Goal: Contribute content: Contribute content

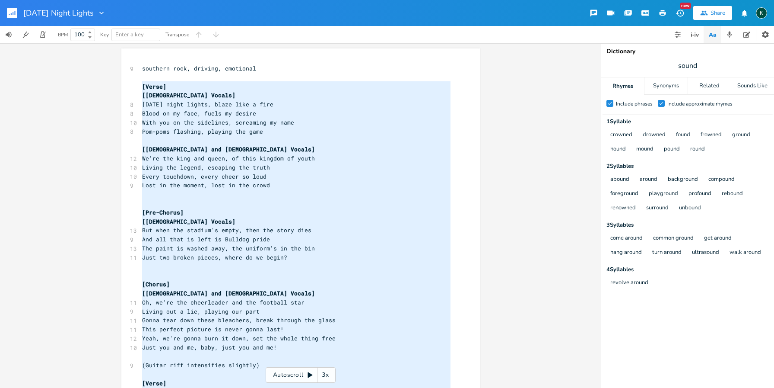
scroll to position [598, 0]
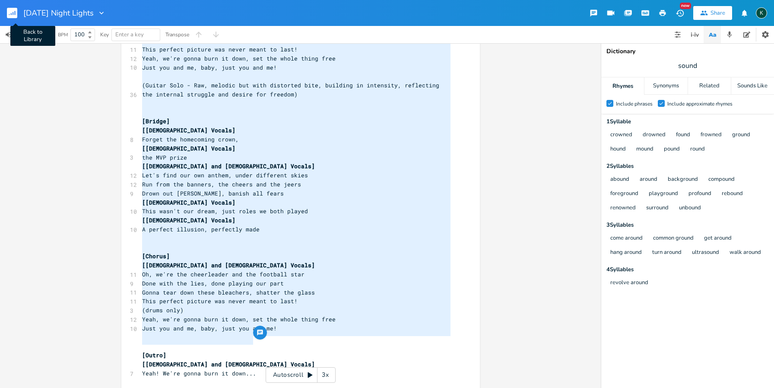
click at [15, 9] on rect "button" at bounding box center [12, 13] width 10 height 10
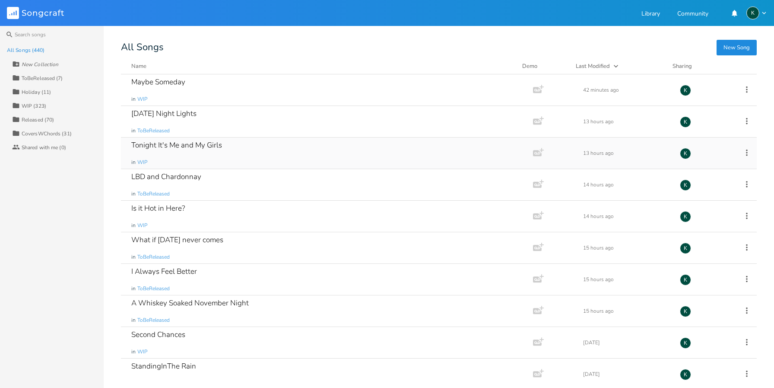
click at [172, 144] on div "Tonight It's Me and My Girls" at bounding box center [176, 144] width 91 height 7
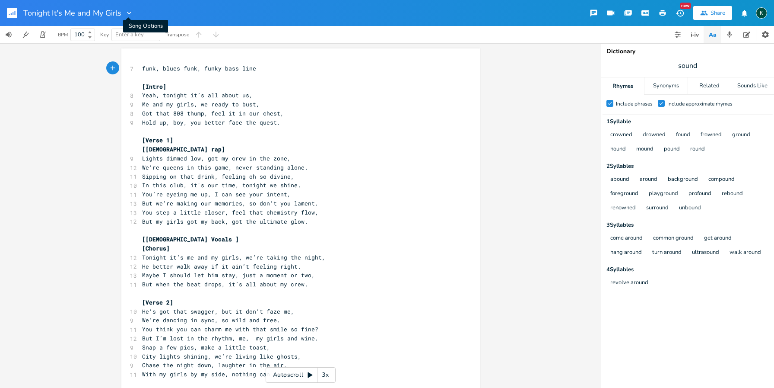
click at [129, 13] on icon "button" at bounding box center [129, 13] width 4 height 3
click at [137, 39] on span "Collection Collections" at bounding box center [141, 39] width 35 height 6
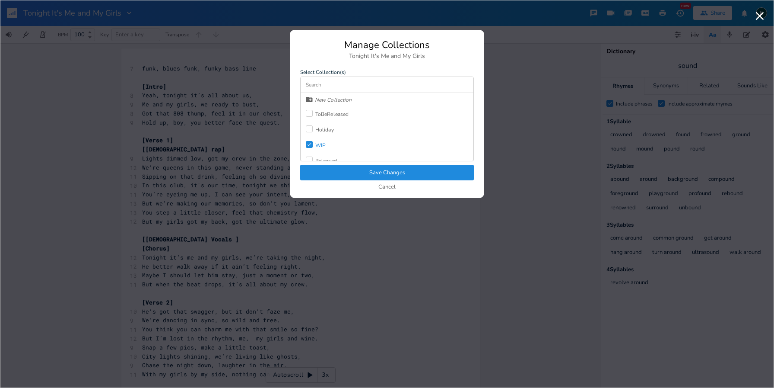
click at [314, 142] on label "Check" at bounding box center [311, 145] width 10 height 9
click at [312, 111] on div at bounding box center [309, 113] width 7 height 7
click at [364, 172] on button "Save Changes" at bounding box center [387, 173] width 174 height 16
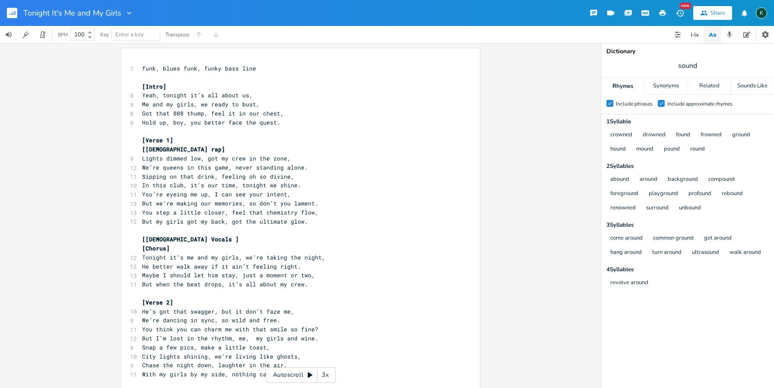
click at [17, 13] on rect "button" at bounding box center [12, 13] width 10 height 10
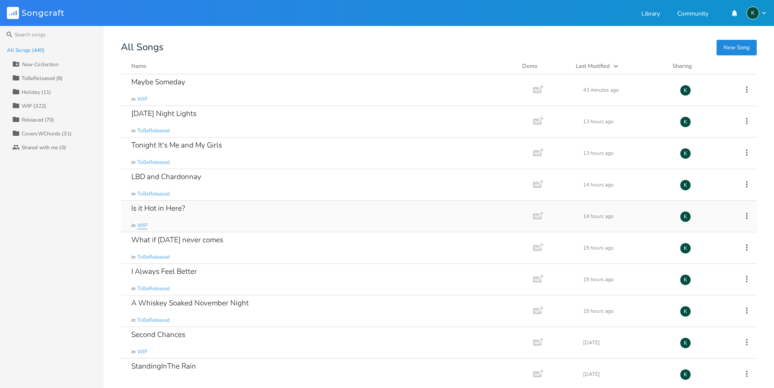
click at [145, 225] on span "WIP" at bounding box center [142, 225] width 10 height 7
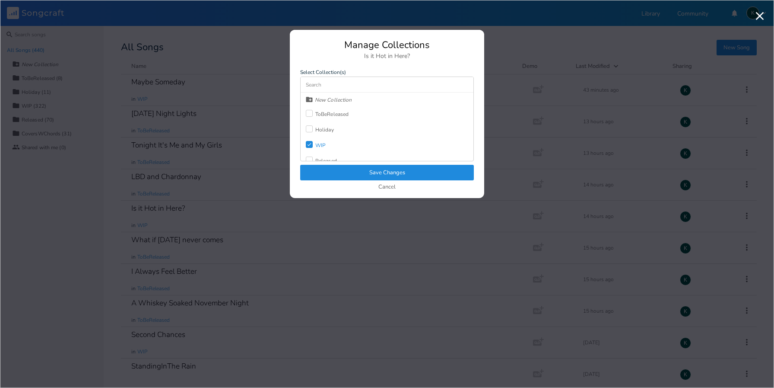
click at [325, 147] on div "WIP" at bounding box center [320, 145] width 10 height 5
click at [325, 110] on div "ToBeReleased" at bounding box center [327, 114] width 43 height 16
click at [355, 172] on button "Save Changes" at bounding box center [387, 173] width 174 height 16
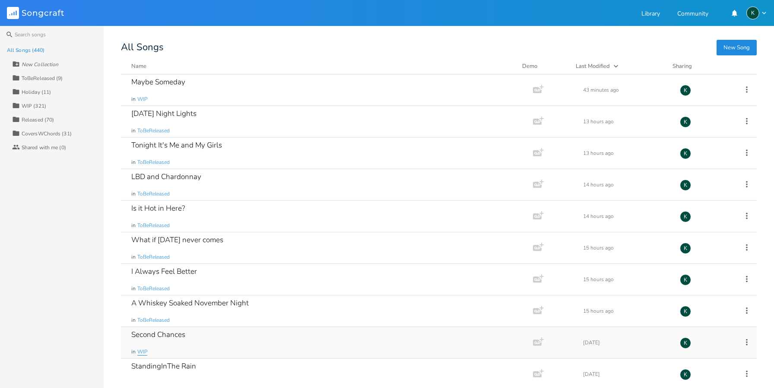
click at [143, 351] on span "WIP" at bounding box center [142, 351] width 10 height 7
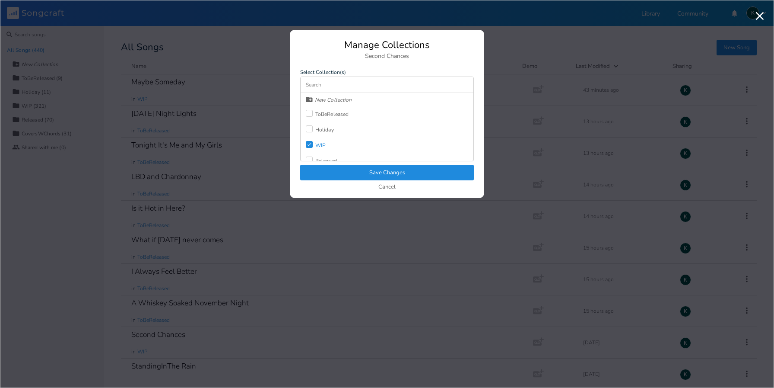
click at [321, 143] on div "WIP" at bounding box center [320, 145] width 10 height 5
click at [322, 113] on div "ToBeReleased" at bounding box center [331, 113] width 33 height 5
click at [386, 169] on button "Save Changes" at bounding box center [387, 173] width 174 height 16
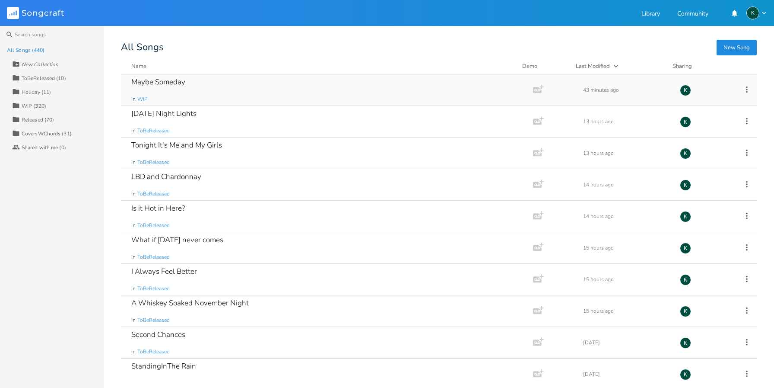
click at [149, 78] on div "Maybe Someday" at bounding box center [158, 81] width 54 height 7
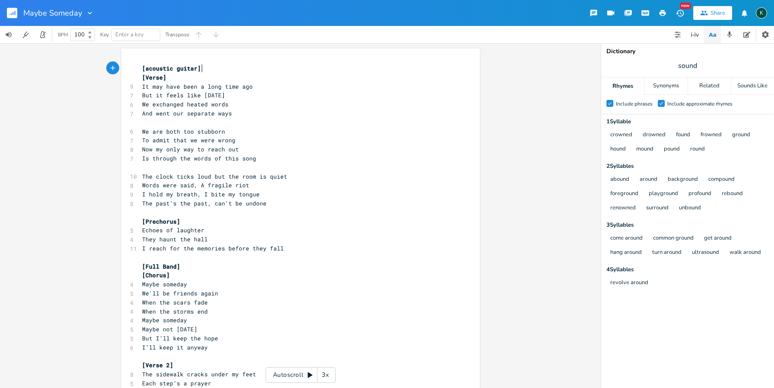
scroll to position [0, 0]
click at [664, 13] on icon "button" at bounding box center [663, 13] width 6 height 6
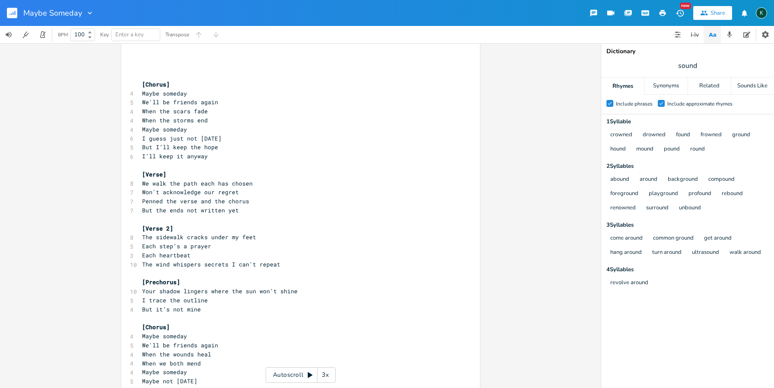
scroll to position [242, 0]
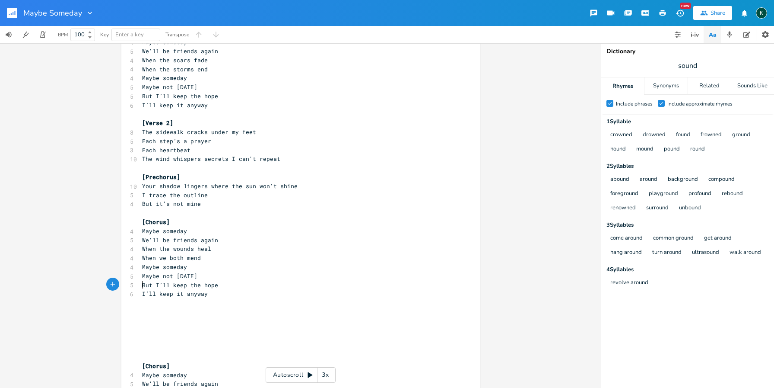
click at [163, 298] on pre "​" at bounding box center [296, 302] width 312 height 9
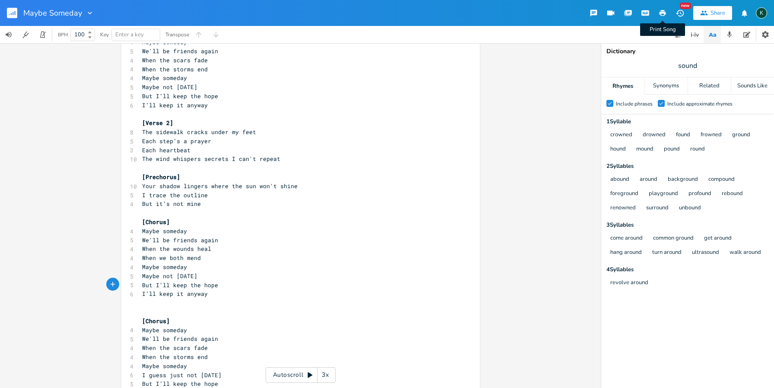
click at [662, 13] on icon "button" at bounding box center [663, 13] width 6 height 6
click at [664, 13] on icon "button" at bounding box center [663, 13] width 6 height 6
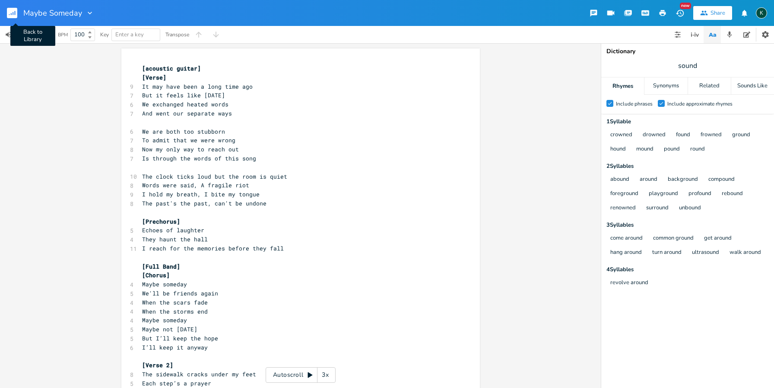
click at [12, 12] on rect "button" at bounding box center [12, 13] width 10 height 10
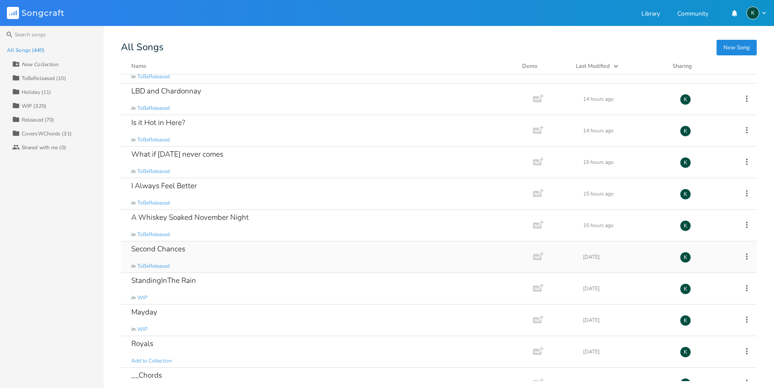
scroll to position [120, 0]
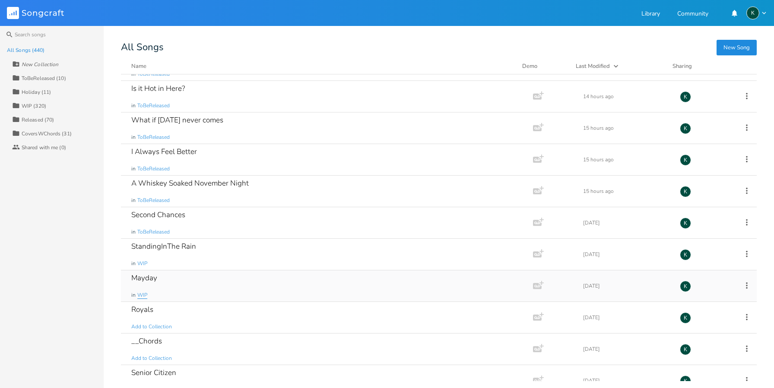
click at [142, 297] on span "WIP" at bounding box center [142, 294] width 10 height 7
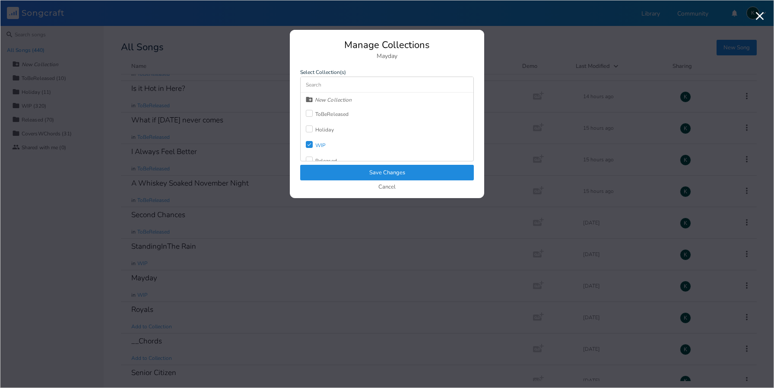
click at [308, 142] on icon "Check" at bounding box center [309, 144] width 5 height 5
click at [309, 114] on div at bounding box center [309, 113] width 7 height 7
click at [355, 170] on button "Save Changes" at bounding box center [387, 173] width 174 height 16
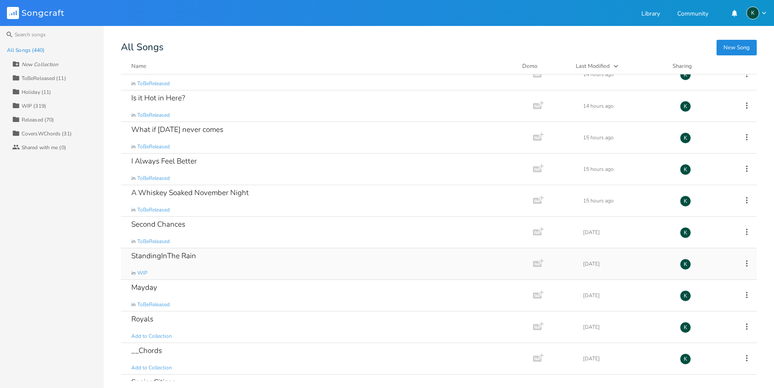
scroll to position [0, 0]
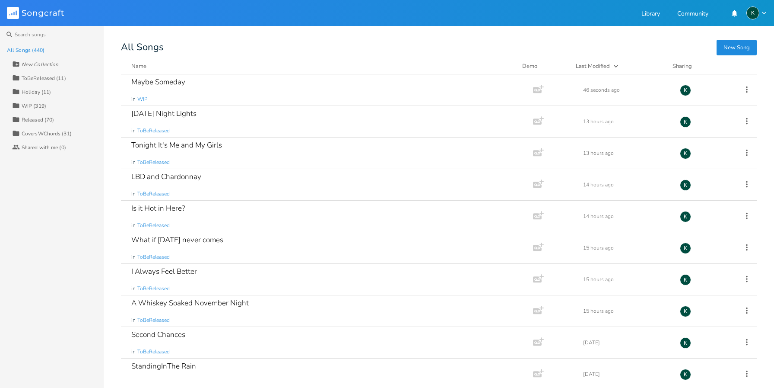
click at [33, 103] on div "WIP (319)" at bounding box center [34, 105] width 25 height 5
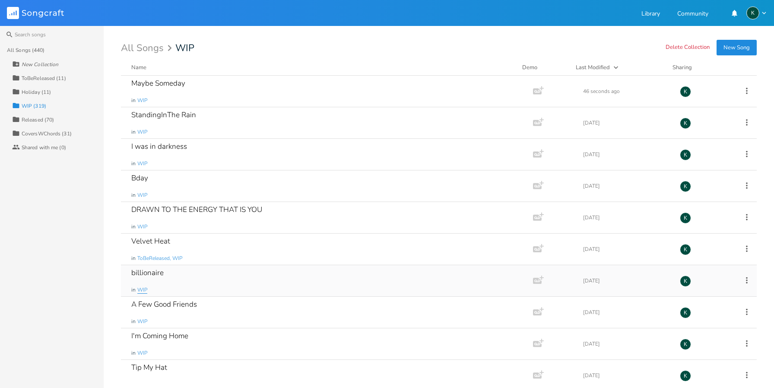
click at [142, 290] on span "WIP" at bounding box center [142, 289] width 10 height 7
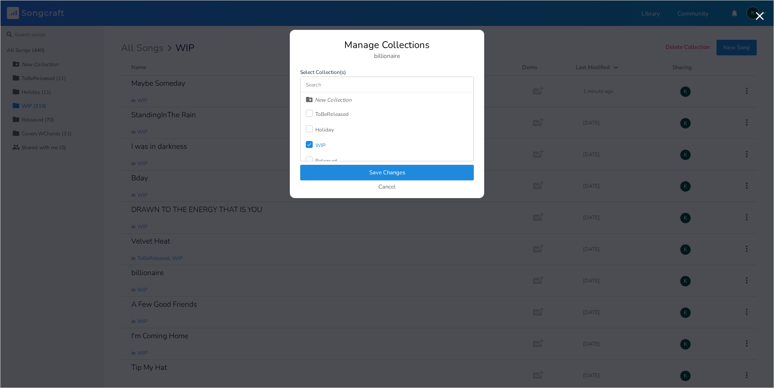
click at [310, 144] on icon at bounding box center [310, 144] width 4 height 3
click at [312, 112] on div at bounding box center [309, 113] width 7 height 7
click at [343, 172] on button "Save Changes" at bounding box center [387, 173] width 174 height 16
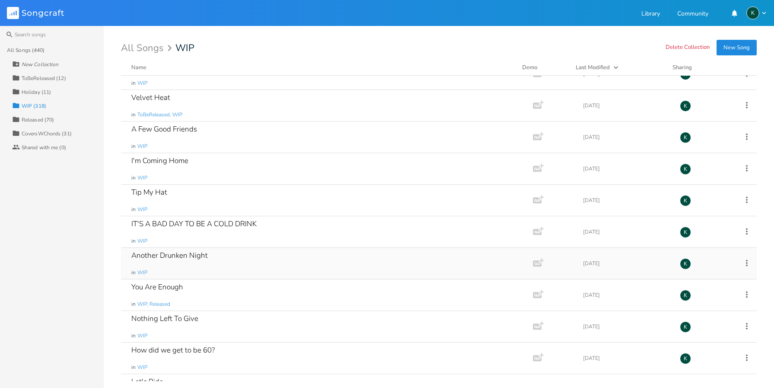
scroll to position [166, 0]
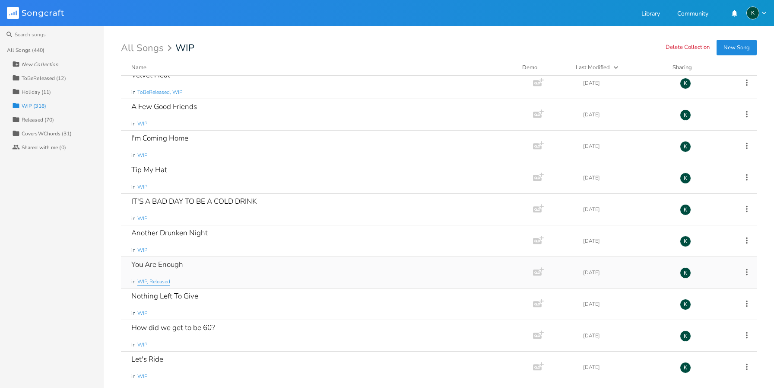
click at [148, 282] on span "WIP, Released" at bounding box center [153, 281] width 33 height 7
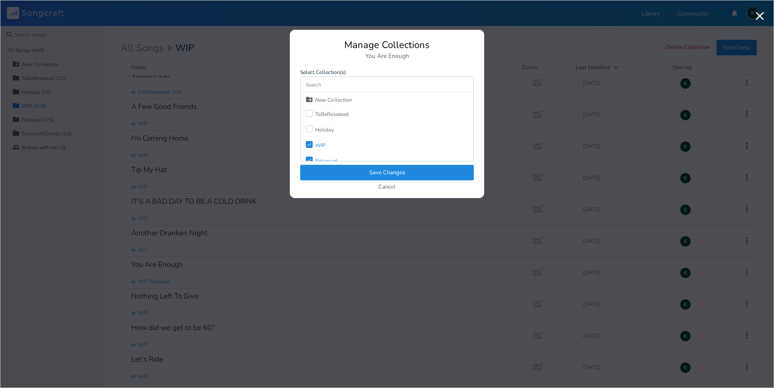
click at [309, 146] on icon "Check" at bounding box center [309, 144] width 5 height 5
click at [334, 174] on button "Save Changes" at bounding box center [387, 173] width 174 height 16
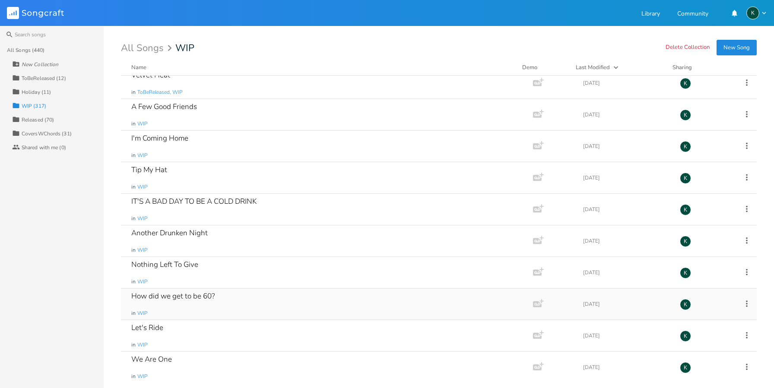
click at [150, 296] on div "How did we get to be 60?" at bounding box center [172, 295] width 83 height 7
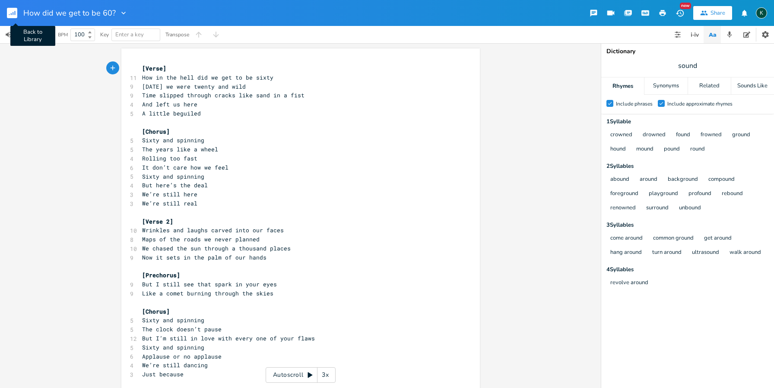
click at [15, 13] on icon "button" at bounding box center [15, 13] width 1 height 4
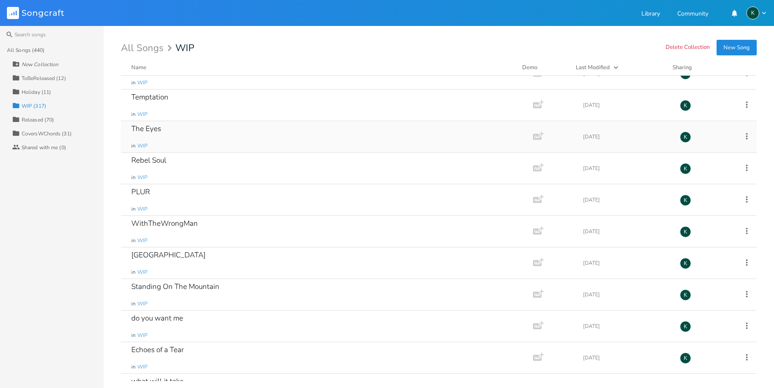
scroll to position [760, 0]
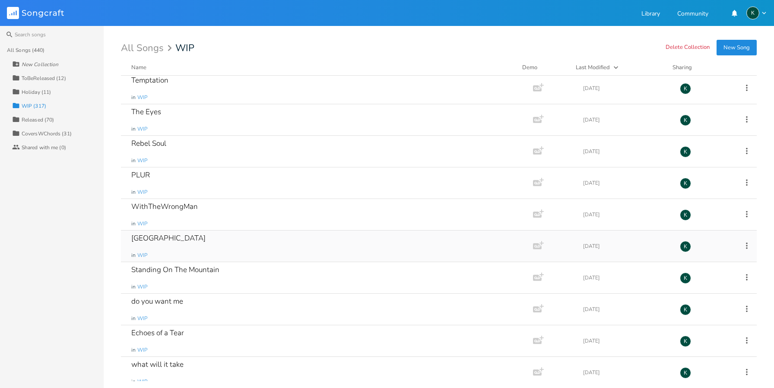
click at [150, 240] on div "[GEOGRAPHIC_DATA]" at bounding box center [168, 237] width 74 height 7
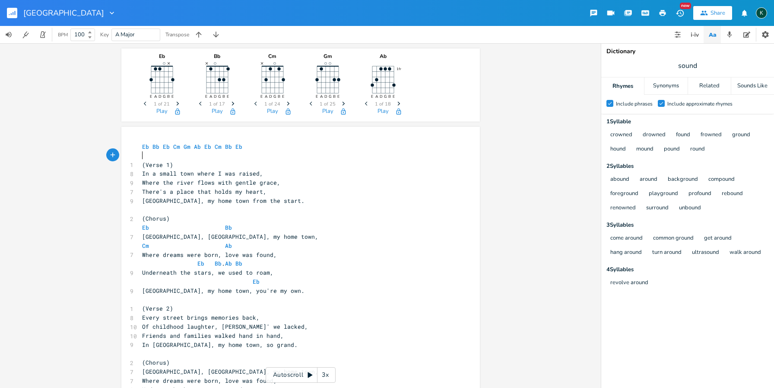
click at [242, 151] on pre "​" at bounding box center [296, 155] width 312 height 9
type textarea "Eb Bb Eb Cm Gm Ab Eb Cm Bb Eb"
drag, startPoint x: 256, startPoint y: 147, endPoint x: 98, endPoint y: 136, distance: 158.5
click at [98, 136] on div "Eb E A D G B E × Previous 1 of 21 Next Play Bb E A D G B E × Previous 1 of 17 N…" at bounding box center [300, 215] width 601 height 344
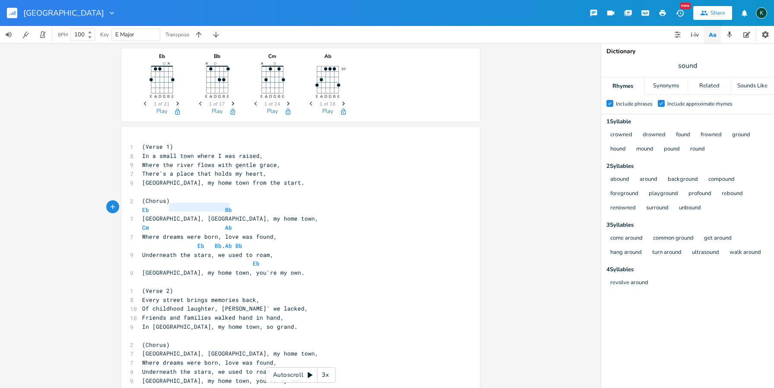
type textarea "Eb Bb"
drag, startPoint x: 245, startPoint y: 205, endPoint x: 122, endPoint y: 208, distance: 122.7
click at [122, 208] on div "Eb Bb x 1 (Verse 1) 8 In a small town where I was raised, 9 Where the river flo…" at bounding box center [300, 370] width 359 height 486
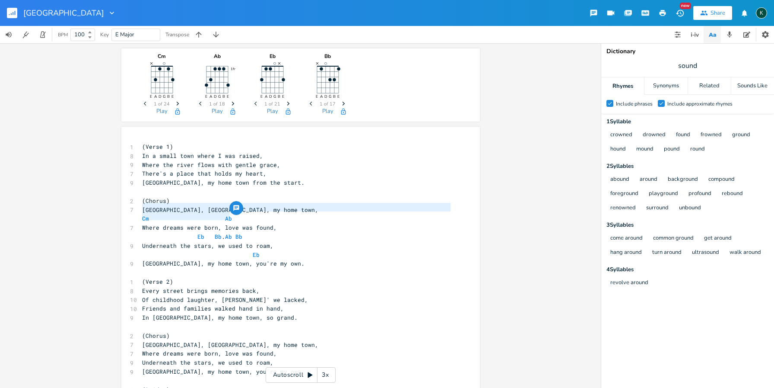
type textarea "Cm Ab"
drag, startPoint x: 238, startPoint y: 215, endPoint x: 95, endPoint y: 218, distance: 142.6
click at [95, 219] on div "Cm E A D G B E × Previous 1 of 24 Next Play Ab 1fr E A D G B E Previous 1 of 18…" at bounding box center [300, 215] width 601 height 344
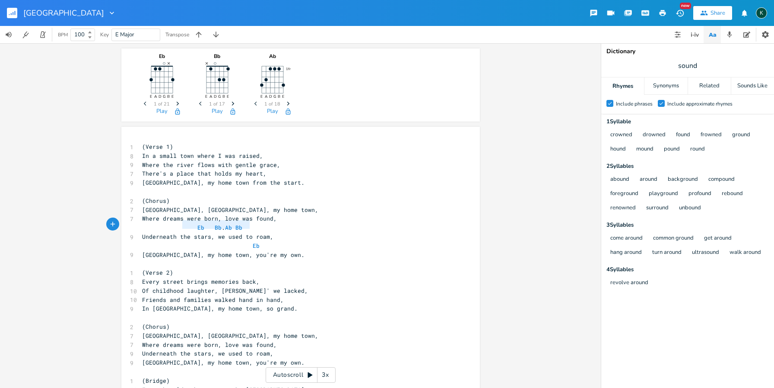
type textarea "Eb Bb. Ab Bb"
drag, startPoint x: 247, startPoint y: 225, endPoint x: 132, endPoint y: 221, distance: 115.0
click at [132, 221] on div "Eb Bb. Ab Bb x 1 (Verse 1) 8 In a small town where I was raised, 9 Where the ri…" at bounding box center [300, 361] width 359 height 468
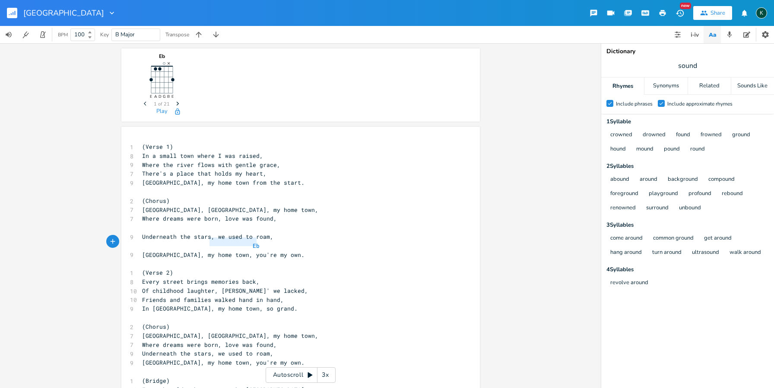
type textarea "Eb"
drag, startPoint x: 253, startPoint y: 241, endPoint x: 116, endPoint y: 238, distance: 137.4
click at [121, 238] on div "Eb x 1 (Verse 1) 8 In a small town where I was raised, 9 Where the river flows …" at bounding box center [300, 361] width 359 height 468
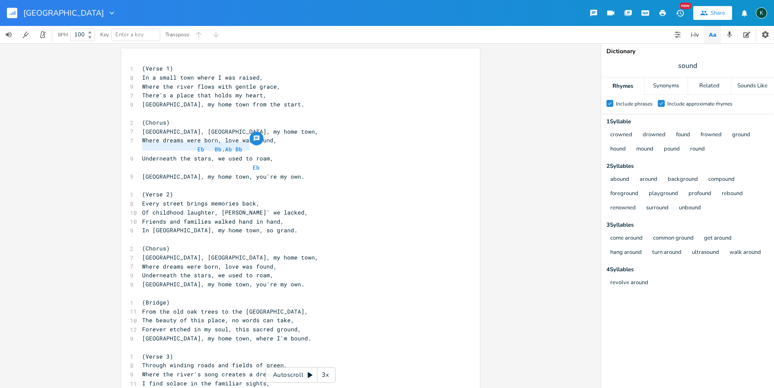
type textarea "Cm Ab"
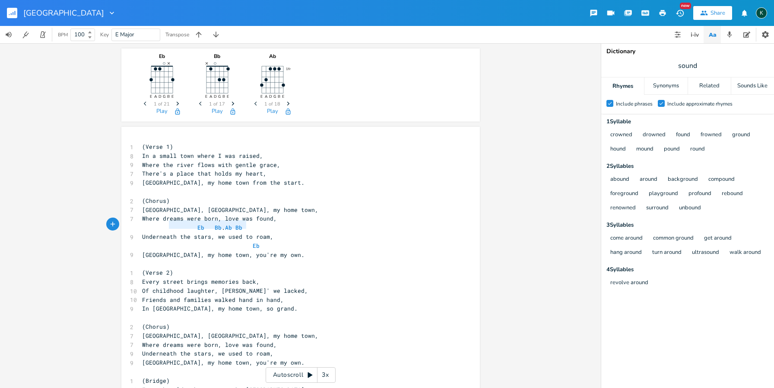
type textarea "Eb Bb. Ab Bb"
drag, startPoint x: 217, startPoint y: 224, endPoint x: 122, endPoint y: 219, distance: 95.6
click at [122, 221] on div "Eb Bb. Ab Bb x 1 (Verse 1) 8 In a small town where I was raised, 9 Where the ri…" at bounding box center [300, 361] width 359 height 468
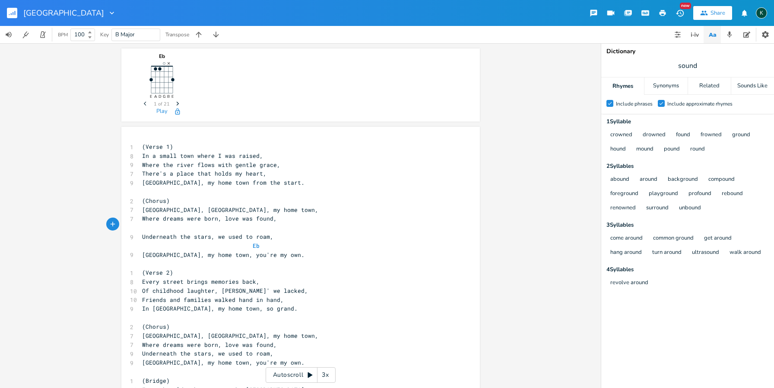
click at [157, 241] on span at bounding box center [163, 245] width 14 height 9
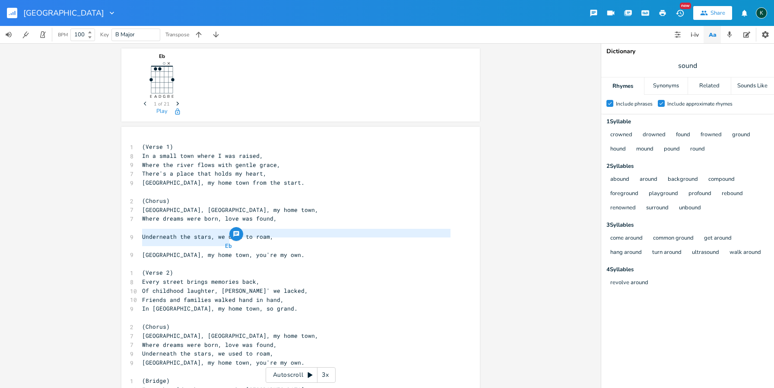
type textarea "Eb"
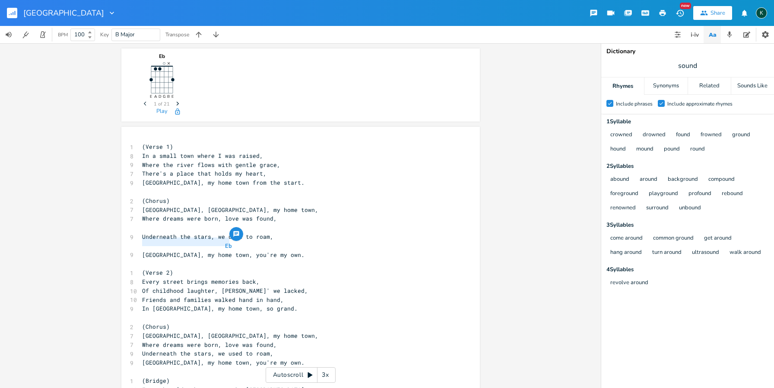
drag, startPoint x: 230, startPoint y: 241, endPoint x: 110, endPoint y: 242, distance: 120.1
click at [110, 242] on div "Eb E A D G B E × Previous 1 of 21 Next Play Eb x 1 (Verse 1) 8 In a small town …" at bounding box center [300, 215] width 601 height 344
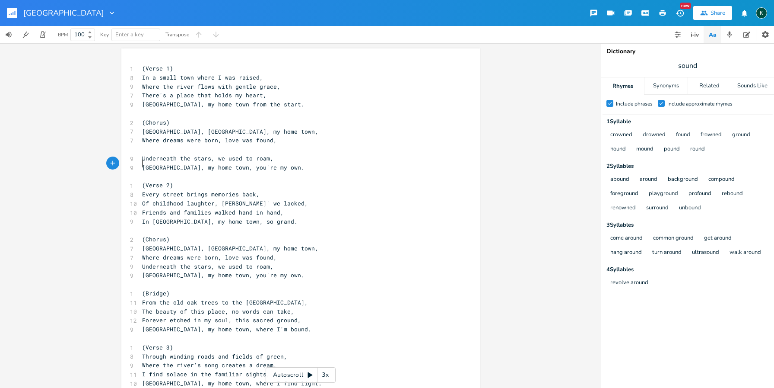
click at [142, 147] on span at bounding box center [149, 149] width 14 height 9
click at [275, 138] on pre "Where dreams were born, love was found," at bounding box center [296, 140] width 312 height 9
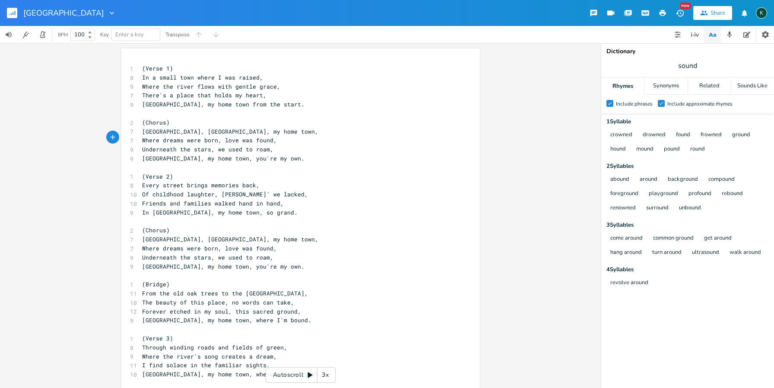
click at [662, 13] on icon "button" at bounding box center [663, 13] width 6 height 6
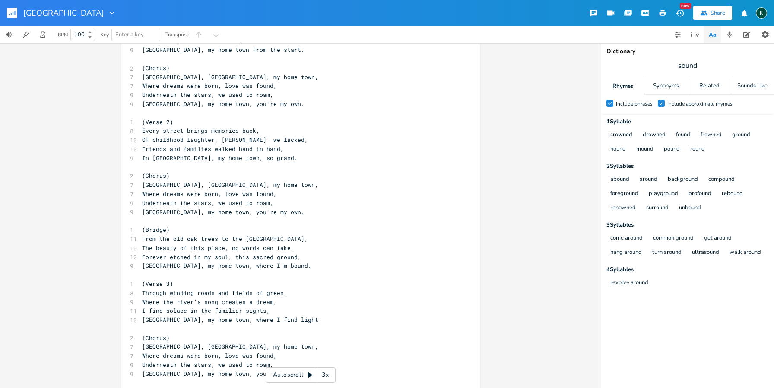
scroll to position [100, 0]
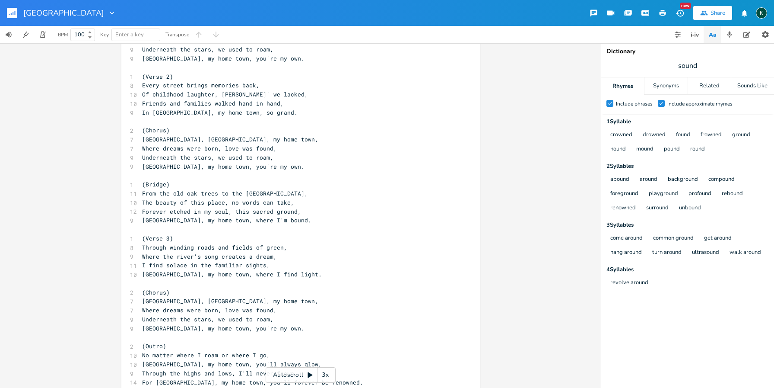
click at [665, 10] on icon "button" at bounding box center [663, 13] width 8 height 8
click at [10, 15] on icon "button" at bounding box center [9, 14] width 1 height 1
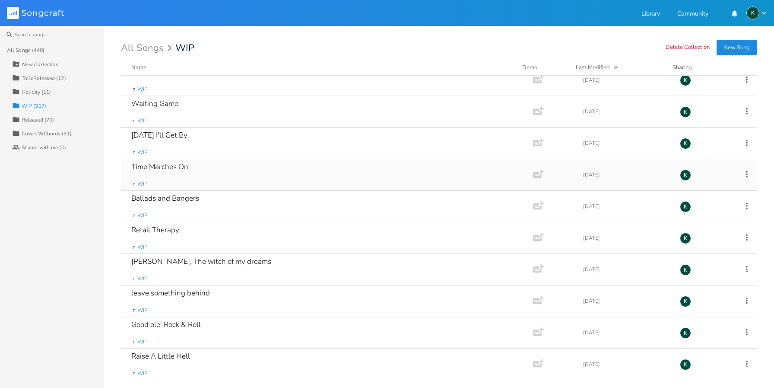
scroll to position [1922, 0]
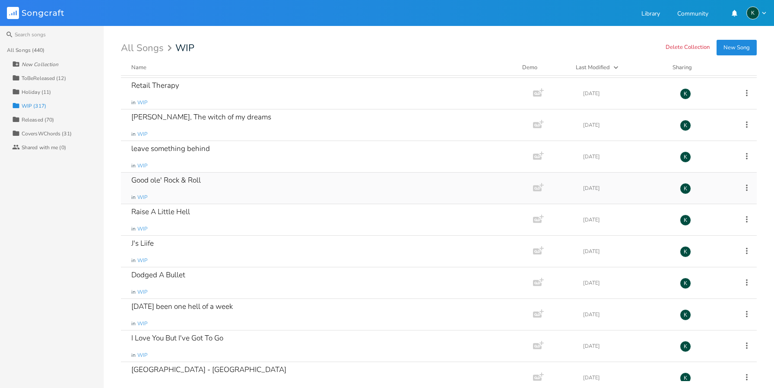
click at [178, 177] on div "Good ole' Rock & Roll" at bounding box center [166, 179] width 70 height 7
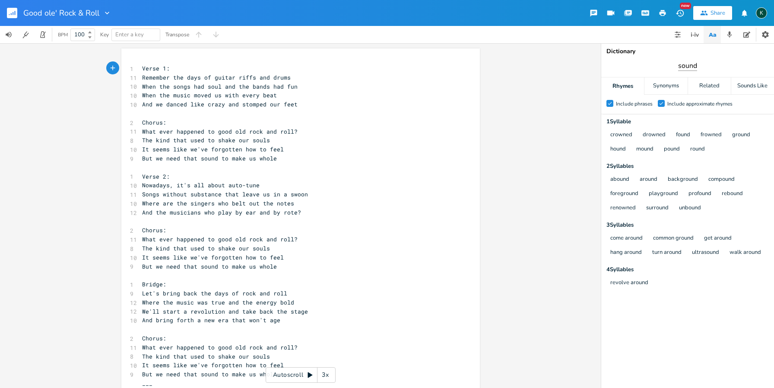
scroll to position [0, 0]
type input "tune"
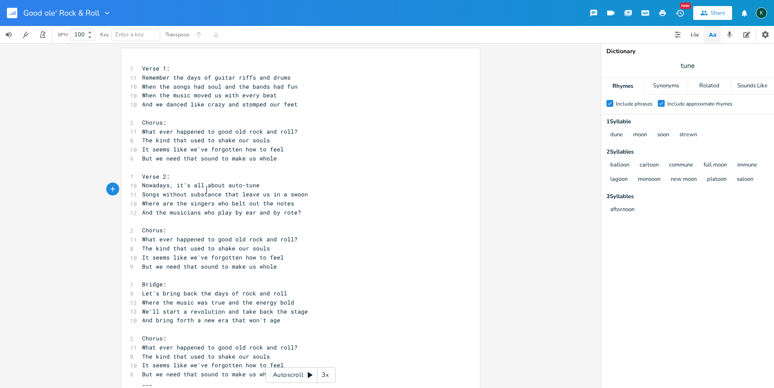
click at [203, 190] on span "Songs without substance that leave us in a swoon" at bounding box center [225, 194] width 166 height 8
click at [216, 190] on span "Songs without substance that leave us in a swoon" at bounding box center [225, 194] width 166 height 8
type textarea ","
type textarea "that leave us in a swoon"
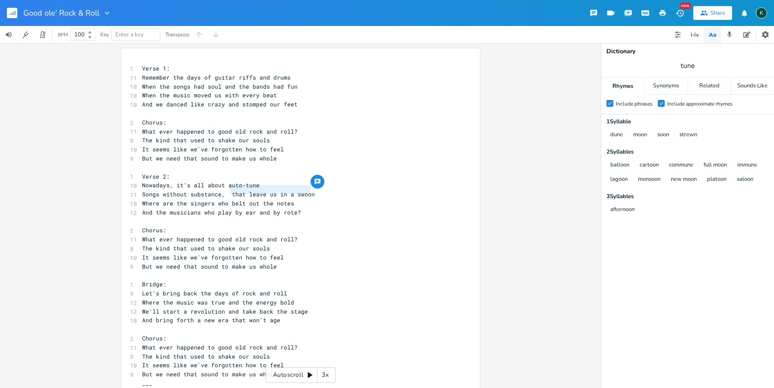
drag, startPoint x: 227, startPoint y: 189, endPoint x: 319, endPoint y: 189, distance: 92.5
click at [319, 190] on pre "Songs without substance, that leave us in a swoon" at bounding box center [296, 194] width 312 height 9
type textarea "vocals that sound like a cartoon"
click at [220, 181] on span "Nowadays, it's all about auto-tune" at bounding box center [201, 185] width 118 height 8
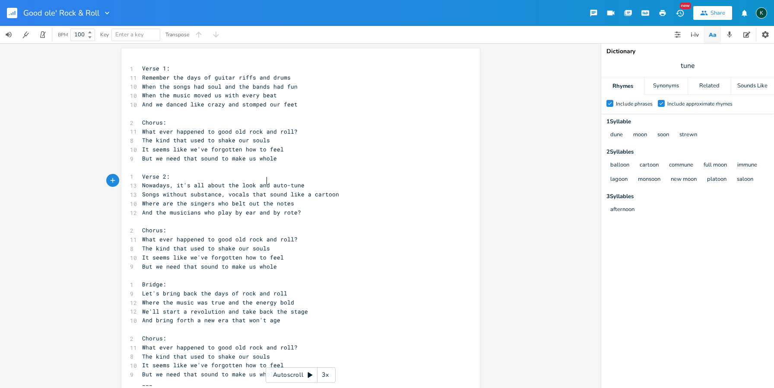
scroll to position [0, 29]
type textarea "the look and"
click at [254, 270] on pre "​" at bounding box center [296, 274] width 312 height 9
click at [704, 67] on span "tune" at bounding box center [687, 66] width 173 height 16
type input "note"
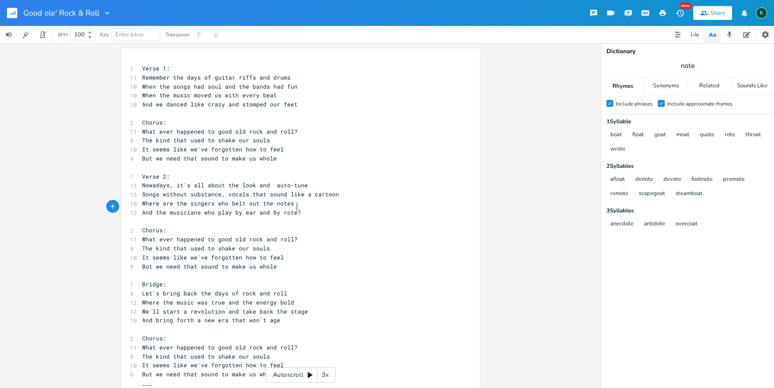
scroll to position [0, 0]
drag, startPoint x: 306, startPoint y: 207, endPoint x: 139, endPoint y: 209, distance: 167.7
click at [140, 209] on pre "And the musicians who play by ear and by rote?" at bounding box center [296, 212] width 312 height 9
type textarea "they"
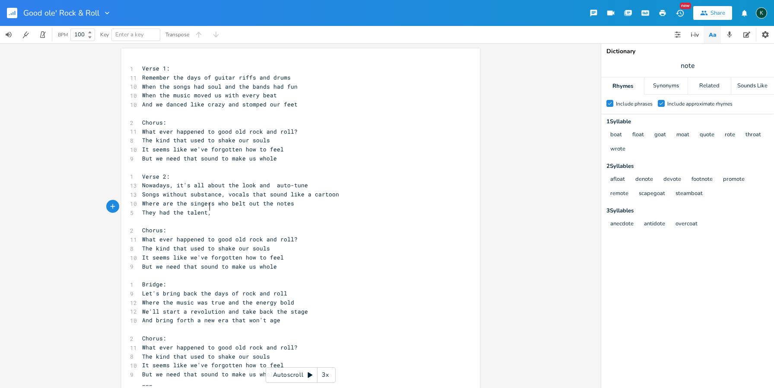
scroll to position [0, 44]
type textarea "They had the talent,"
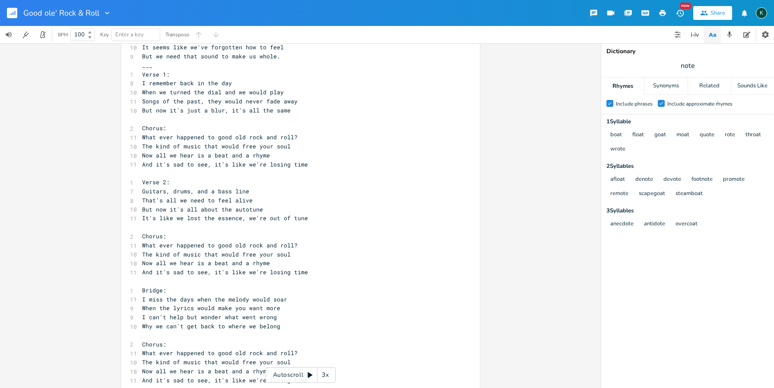
scroll to position [368, 0]
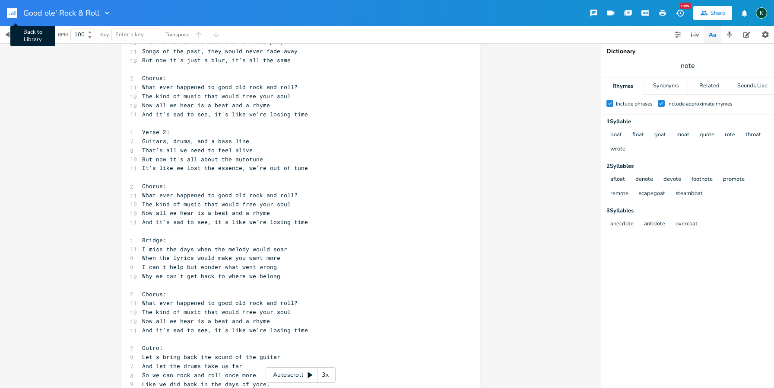
type textarea "t and could self-promote"
click at [10, 13] on rect "button" at bounding box center [12, 13] width 10 height 10
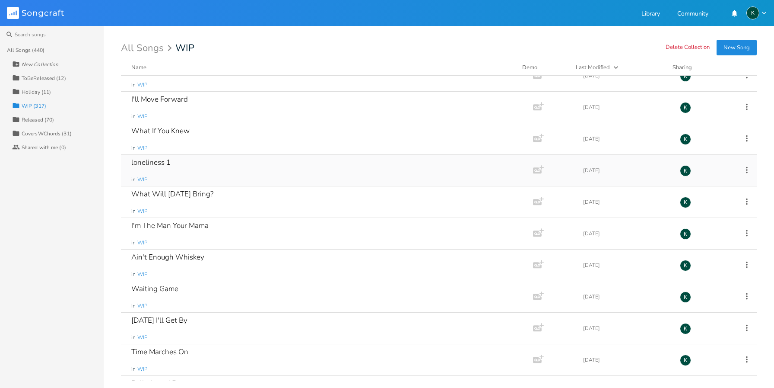
scroll to position [1890, 0]
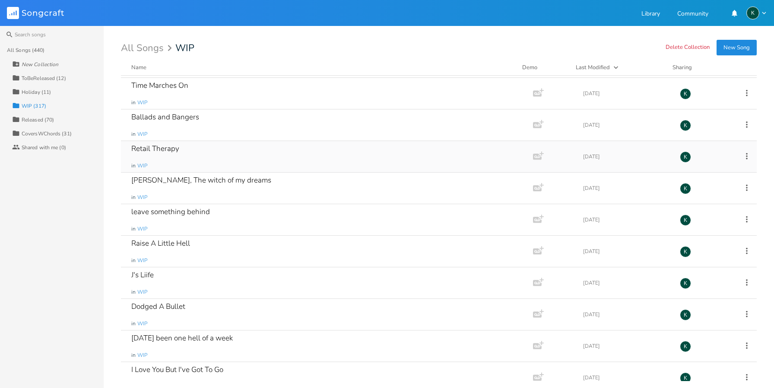
click at [155, 149] on div "Retail Therapy" at bounding box center [155, 148] width 48 height 7
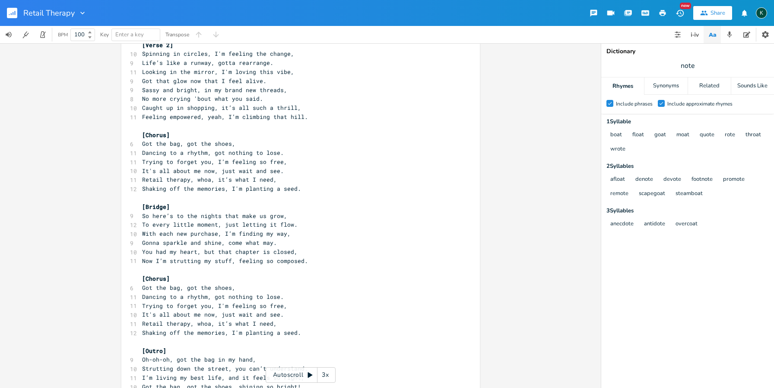
scroll to position [247, 0]
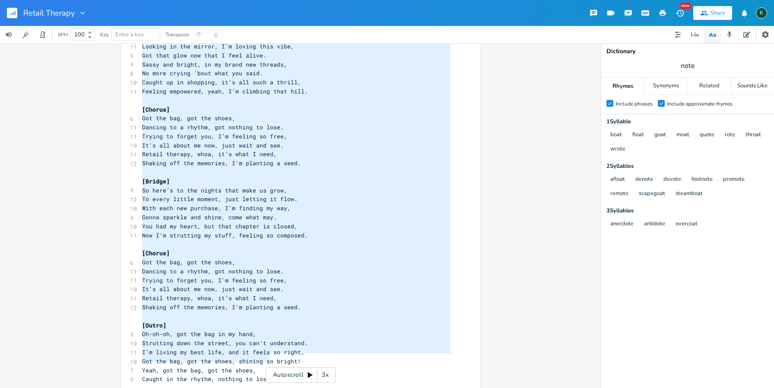
type textarea "[Lorem 0] Ipsumdol si ametcon, A'e seddoei tem incidi, Utla’e dolo m aliqua, en…"
drag, startPoint x: 270, startPoint y: 360, endPoint x: 105, endPoint y: 13, distance: 384.0
click at [105, 13] on div "Retail Therapy New Share K BPM 100 Key Enter a key Transpose x [Intro] 4 Oh-oh-…" at bounding box center [387, 194] width 774 height 388
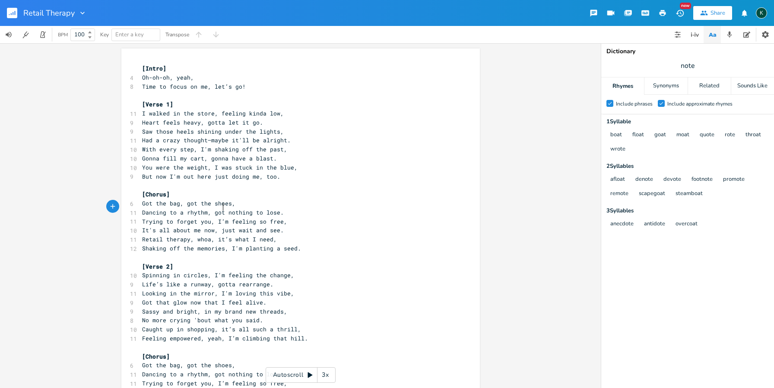
click at [221, 208] on pre "Dancing to a rhythm, got nothing to lose." at bounding box center [296, 212] width 312 height 9
click at [260, 172] on span "But now I'm out here just doing me, too." at bounding box center [211, 176] width 138 height 8
drag, startPoint x: 257, startPoint y: 172, endPoint x: 281, endPoint y: 172, distance: 23.3
click at [281, 172] on pre "But now I'm out here just doing me, too." at bounding box center [296, 176] width 312 height 9
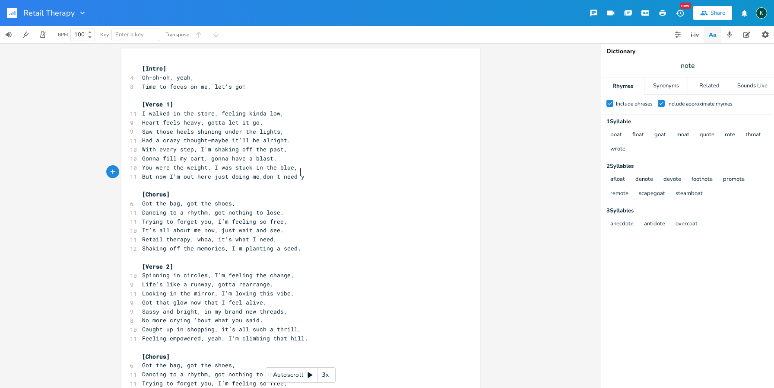
type textarea "don't need you"
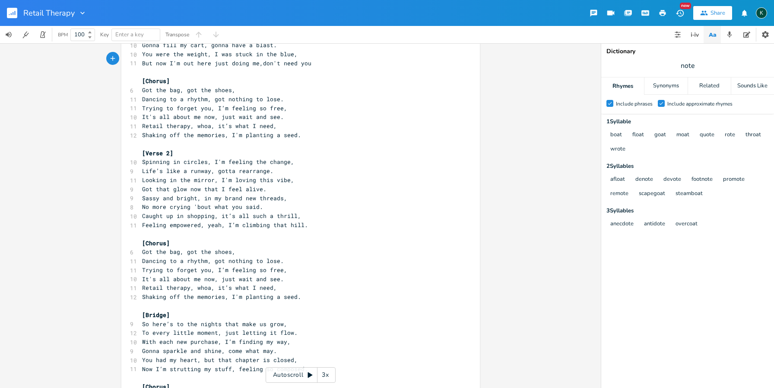
scroll to position [0, 0]
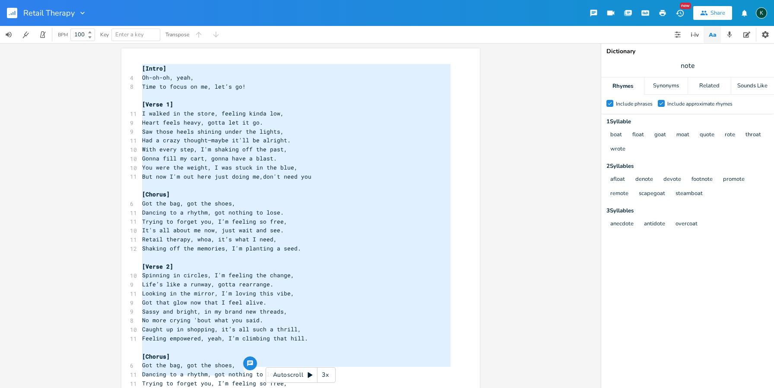
drag, startPoint x: 139, startPoint y: 67, endPoint x: 240, endPoint y: 372, distance: 320.9
click at [240, 372] on div "[Intro] 4 Oh-oh-oh, yeah, 8 Time to focus on me, let’s go! ​ [Verse 1] 11 I wal…" at bounding box center [296, 351] width 312 height 575
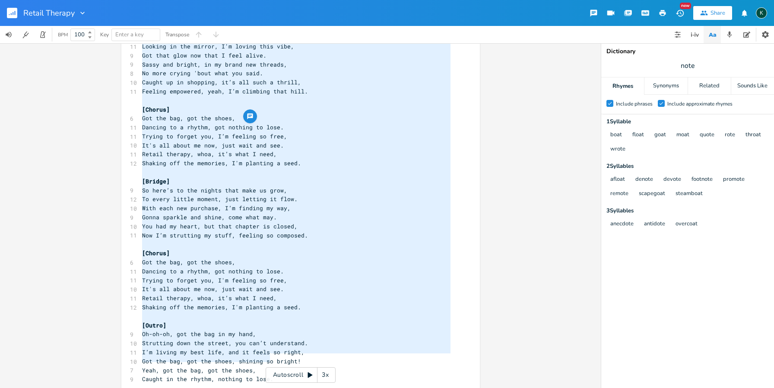
click at [268, 374] on pre "Caught in the rhythm, nothing to lose." at bounding box center [296, 378] width 312 height 9
type textarea "[Lorem] Ip-do-si, amet, Cons ad elits do ei, tem’i ut! [Labor 8] E dolore ma al…"
click at [10, 13] on rect "button" at bounding box center [12, 13] width 10 height 10
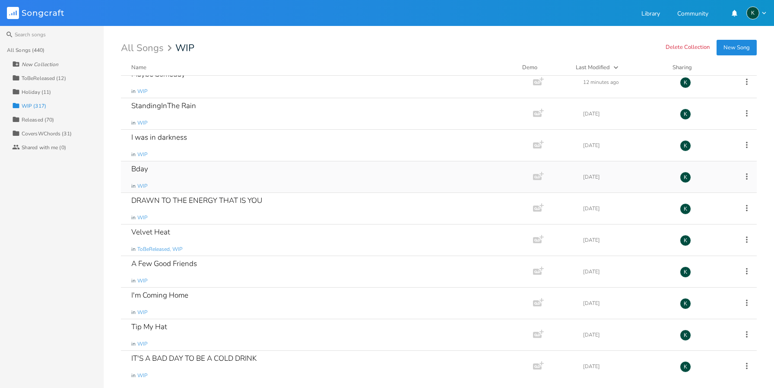
scroll to position [105, 0]
click at [36, 14] on icon "Songcraft" at bounding box center [35, 13] width 57 height 12
click at [38, 51] on div "All Songs (440)" at bounding box center [26, 50] width 38 height 5
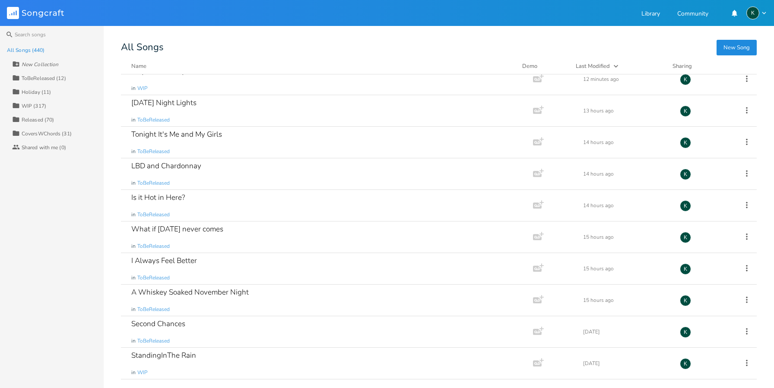
scroll to position [0, 0]
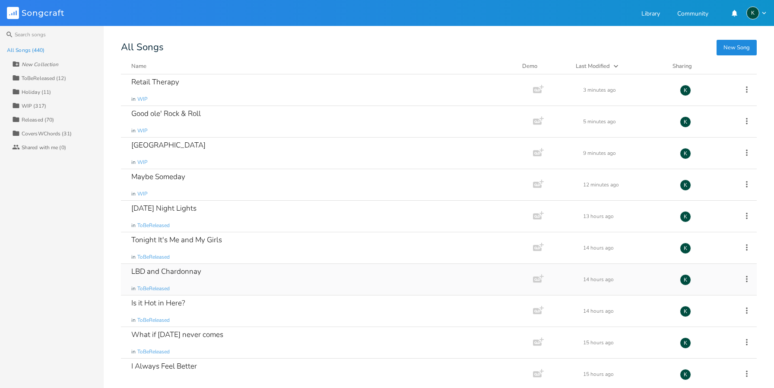
click at [194, 267] on div "LBD and Chardonnay" at bounding box center [166, 270] width 70 height 7
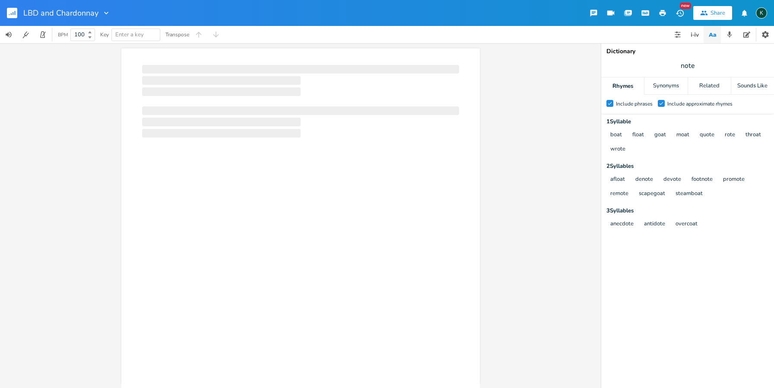
scroll to position [0, 0]
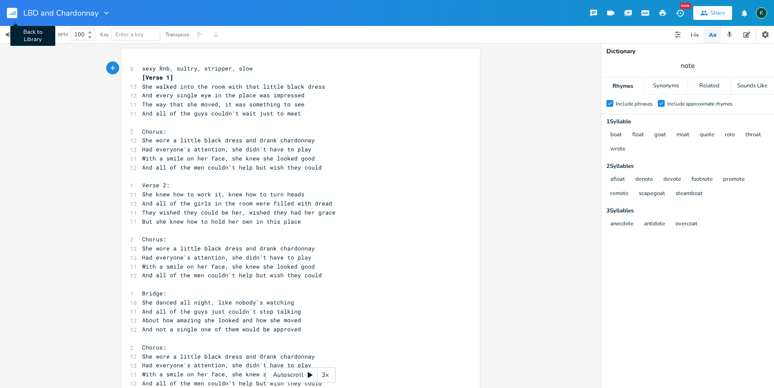
click at [9, 10] on rect "button" at bounding box center [12, 13] width 10 height 10
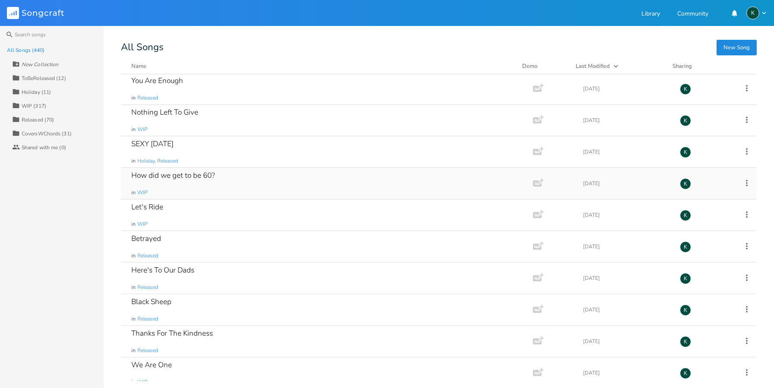
scroll to position [1294, 0]
click at [41, 108] on div "WIP (317)" at bounding box center [34, 105] width 25 height 5
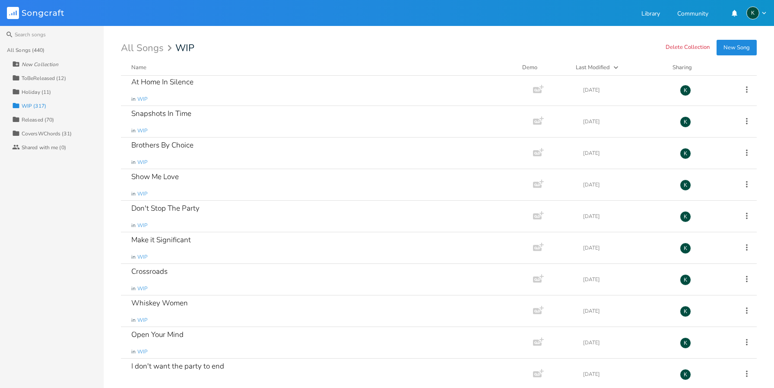
click at [41, 93] on div "Holiday (11)" at bounding box center [36, 91] width 29 height 5
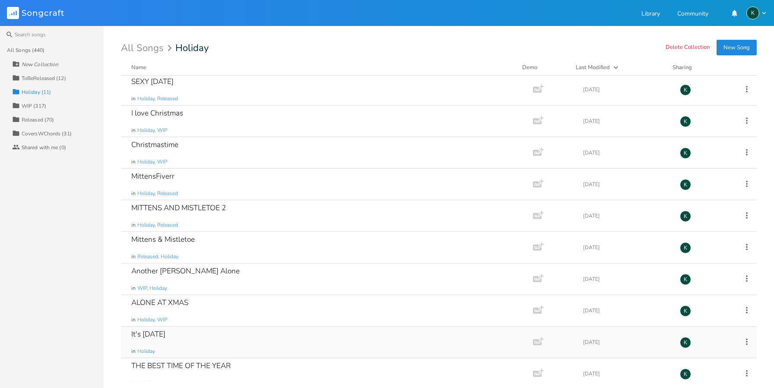
scroll to position [42, 0]
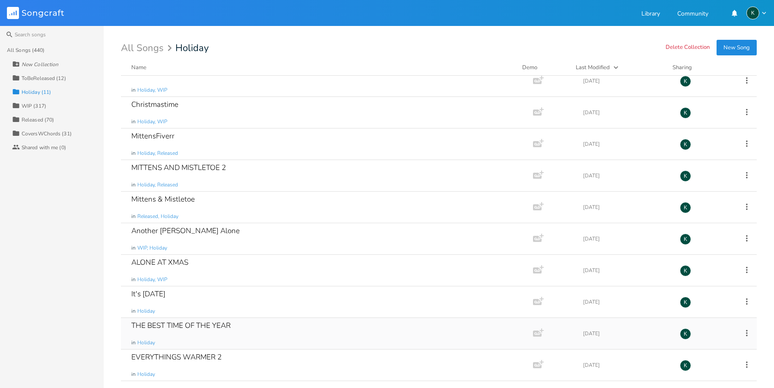
click at [172, 326] on div "THE BEST TIME OF THE YEAR" at bounding box center [180, 324] width 99 height 7
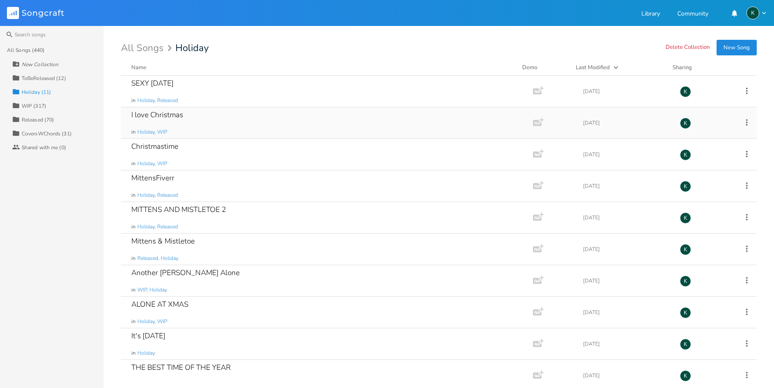
click at [147, 115] on div "I love Christmas" at bounding box center [157, 114] width 52 height 7
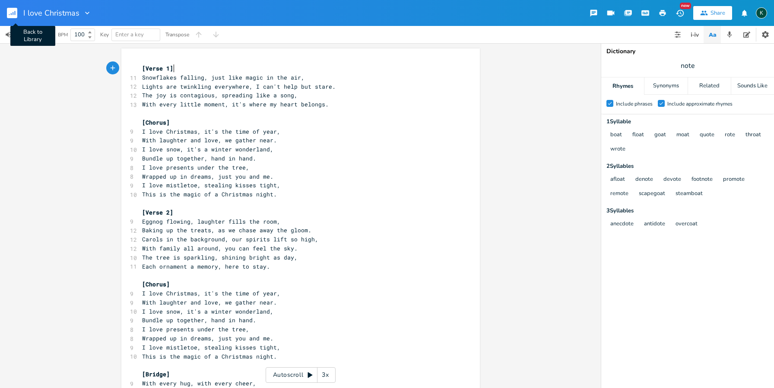
click at [9, 11] on rect "button" at bounding box center [12, 13] width 10 height 10
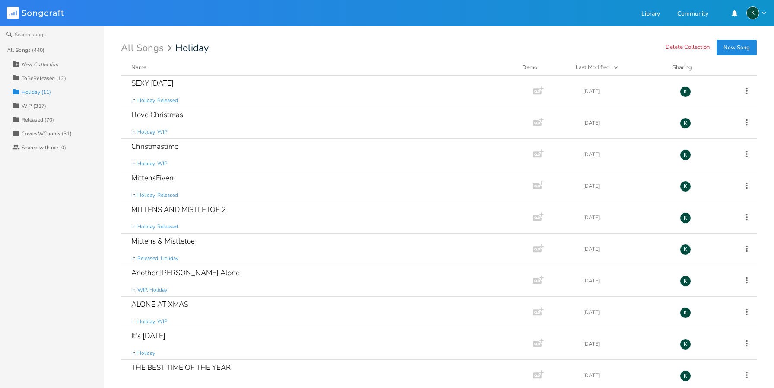
click at [26, 107] on div "WIP (317)" at bounding box center [34, 105] width 25 height 5
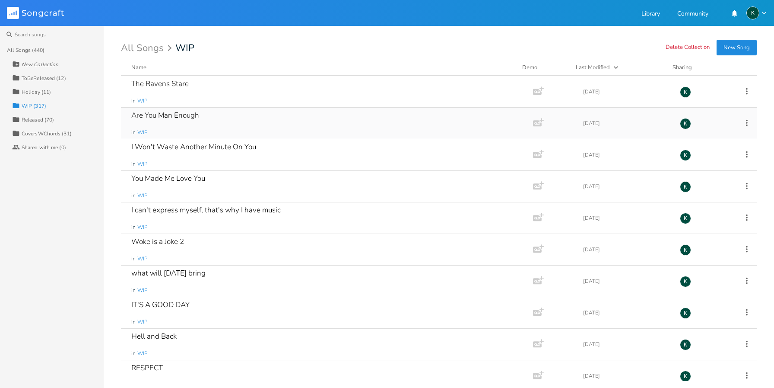
scroll to position [4670, 0]
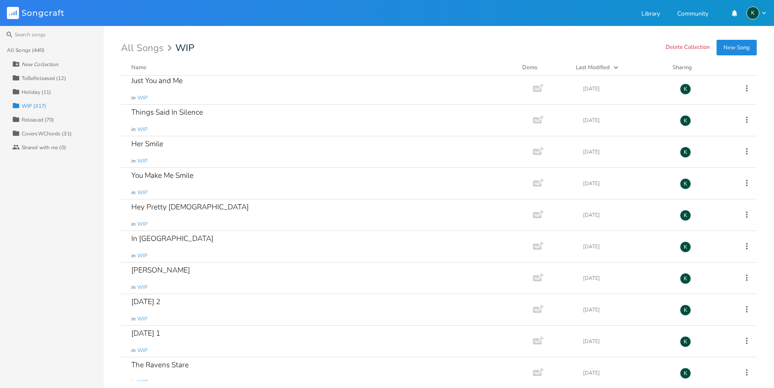
click at [36, 52] on div "All Songs (440)" at bounding box center [26, 50] width 38 height 5
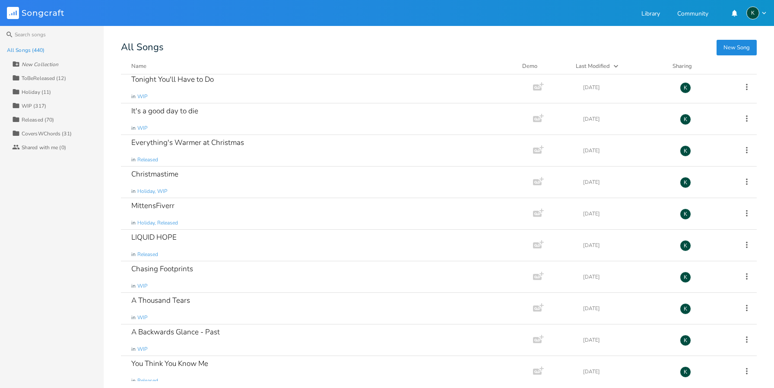
scroll to position [4301, 0]
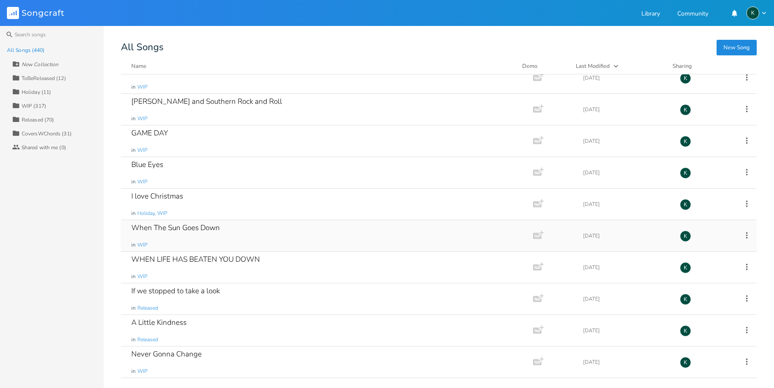
click at [191, 229] on div "When The Sun Goes Down" at bounding box center [175, 227] width 89 height 7
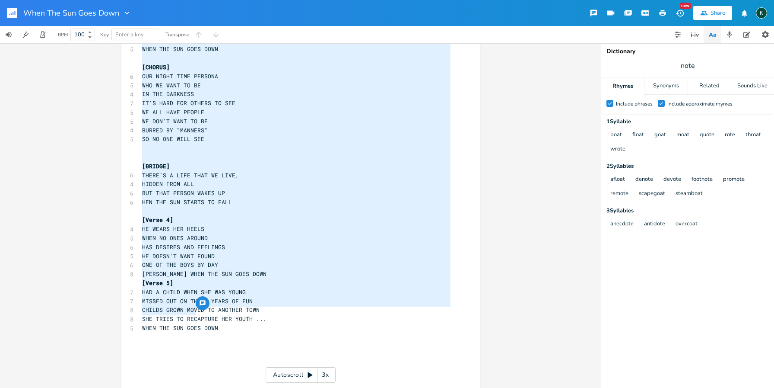
type textarea "[Verse 1] SHE HAS A PLUSH CORNER OFFICE HAS DEGREES ON THE WALL WORKS 5 TO 9 JU…"
drag, startPoint x: 140, startPoint y: 68, endPoint x: 200, endPoint y: 323, distance: 262.1
click at [200, 323] on div "[Verse 1] 8 SHE HAS A PLUSH CORNER OFFICE 6 HAS DEGREES ON THE WALL 2 WORKS 5 T…" at bounding box center [296, 139] width 312 height 512
click at [181, 207] on pre "​" at bounding box center [296, 211] width 312 height 9
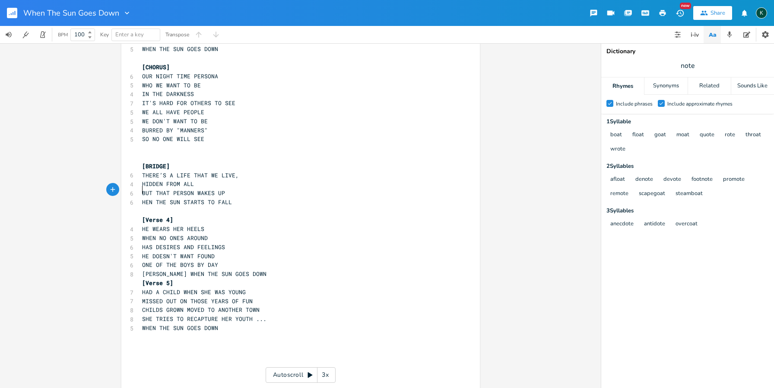
click at [140, 197] on pre "HEN THE SUN STARTS TO FALL" at bounding box center [296, 201] width 312 height 9
type textarea "W"
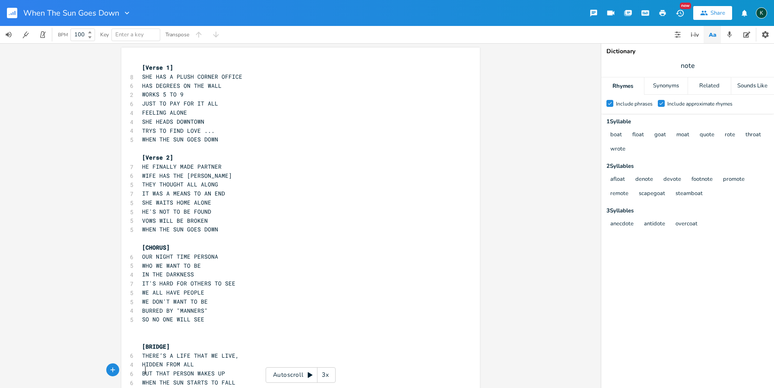
scroll to position [0, 0]
click at [162, 92] on span "WORKS 5 TO 9" at bounding box center [162, 95] width 41 height 8
click at [162, 93] on span "WORKS 5 TO 9" at bounding box center [162, 95] width 41 height 8
type textarea "five"
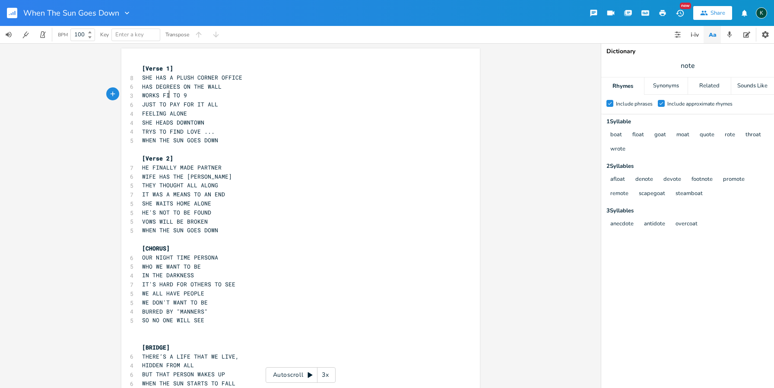
type textarea "FIVE"
click at [190, 92] on span "WORKS FIVE TO 9" at bounding box center [168, 95] width 52 height 8
type textarea "NINE"
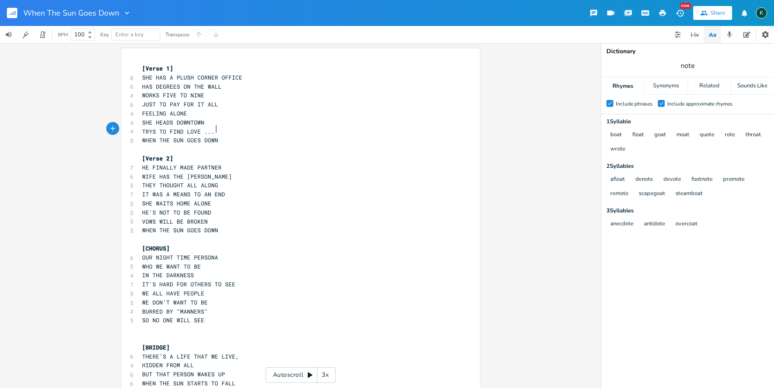
click at [231, 132] on pre "TRYS TO FIND LOVE ..." at bounding box center [296, 131] width 312 height 9
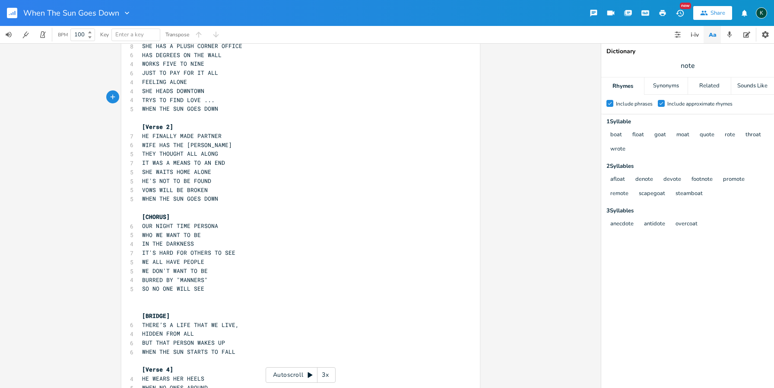
scroll to position [50, 0]
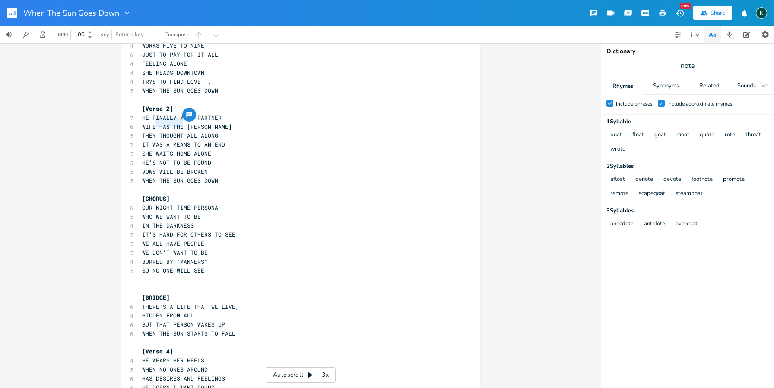
drag, startPoint x: 153, startPoint y: 123, endPoint x: 179, endPoint y: 124, distance: 26.4
click at [179, 124] on span "WIFE HAS THE [PERSON_NAME]" at bounding box center [187, 127] width 90 height 8
type textarea "'S GOT THE"
click at [198, 257] on span "BURRED BY "MANNERS"" at bounding box center [175, 261] width 66 height 8
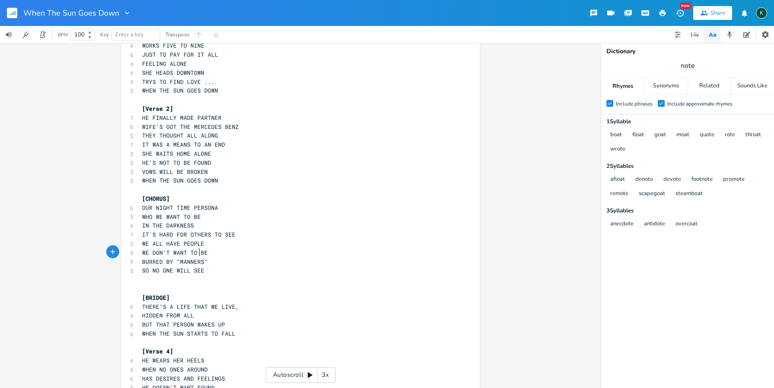
type textarea "IN"
drag, startPoint x: 149, startPoint y: 218, endPoint x: 142, endPoint y: 217, distance: 7.4
click at [132, 217] on div "IN x [Verse 1] 8 SHE HAS A PLUSH CORNER OFFICE 6 HAS DEGREES ON THE WALL 4 WORK…" at bounding box center [300, 269] width 359 height 540
drag, startPoint x: 161, startPoint y: 218, endPoint x: 132, endPoint y: 217, distance: 29.0
click at [132, 217] on div "IN THE x [Verse 1] 8 SHE HAS A PLUSH CORNER OFFICE 6 HAS DEGREES ON THE WALL 4 …" at bounding box center [300, 269] width 359 height 540
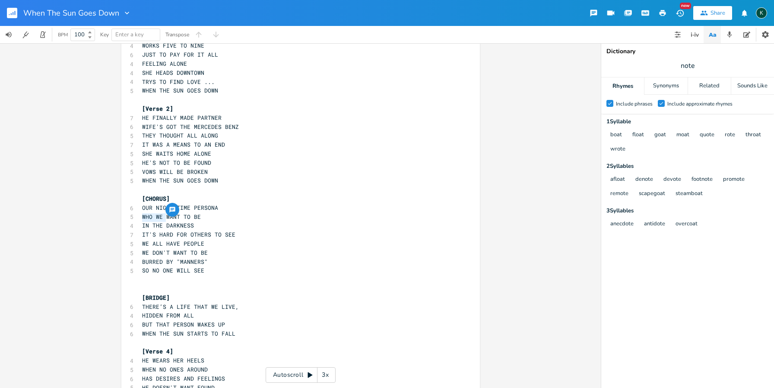
type textarea "A"
type textarea "HIDDEN BY"
click at [156, 230] on span "IT'S HARD FOR OTHERS TO SEE" at bounding box center [188, 234] width 93 height 8
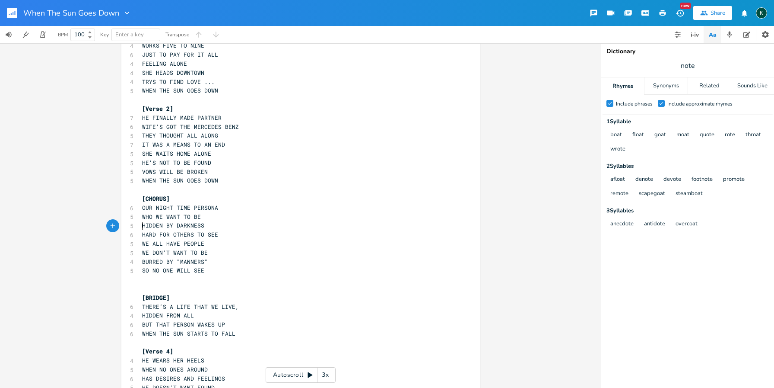
click at [176, 257] on span "BURRED BY "MANNERS"" at bounding box center [175, 261] width 66 height 8
click at [198, 257] on span "BURRED BY MANNERS"" at bounding box center [173, 261] width 62 height 8
click at [200, 257] on span "BURRED BY MANNERS"" at bounding box center [173, 261] width 62 height 8
type textarea "MANNERS""
drag, startPoint x: 203, startPoint y: 251, endPoint x: 173, endPoint y: 251, distance: 29.8
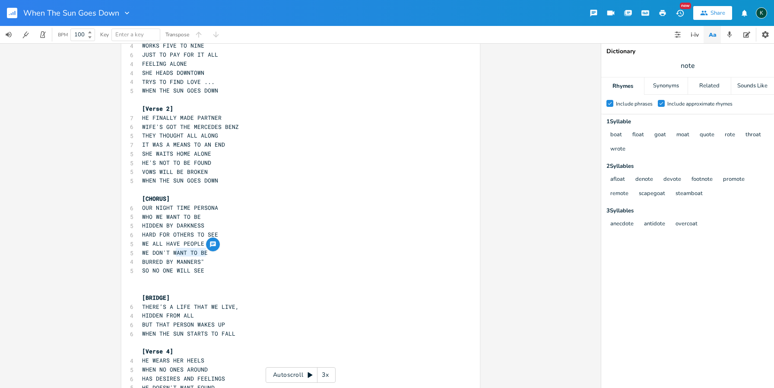
click at [173, 257] on span "BURRED BY MANNERS"" at bounding box center [173, 261] width 62 height 8
type textarea "OUR FILTERS"
click at [188, 257] on span "BURRED BY OUR FILTERS" at bounding box center [178, 261] width 73 height 8
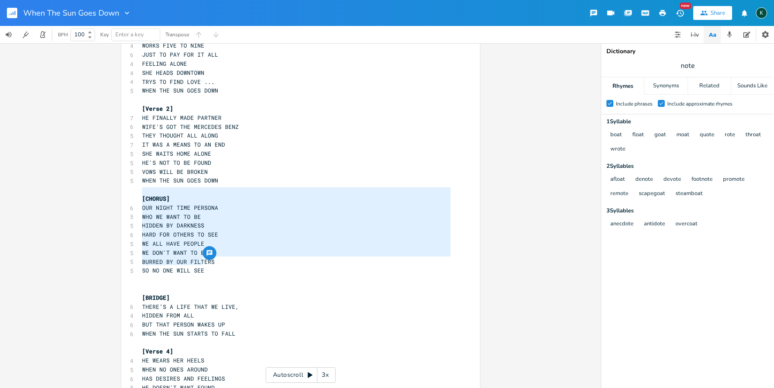
drag, startPoint x: 207, startPoint y: 262, endPoint x: 111, endPoint y: 195, distance: 116.3
click at [111, 195] on div "[CHORUS] OUR NIGHT TIME PERSONA WHO WE WANT TO BE HIDDEN BY DARKNESS HARD FOR O…" at bounding box center [300, 215] width 601 height 344
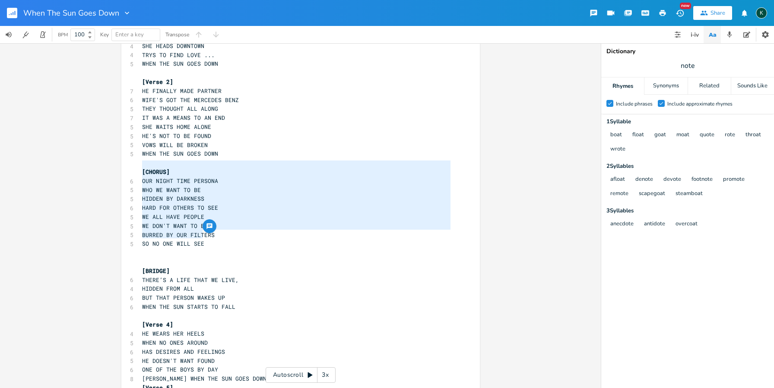
scroll to position [133, 0]
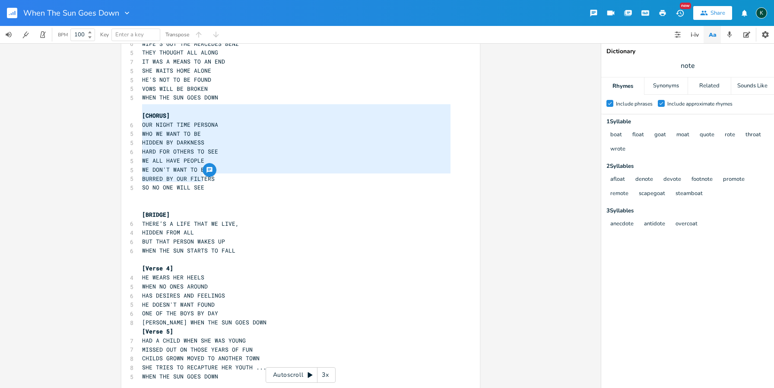
type textarea "[CHORUS] OUR NIGHT TIME PERSONA WHO WE WANT TO BE HIDDEN BY DARKNESS HARD FOR O…"
click at [142, 327] on span "[Verse 5]" at bounding box center [157, 331] width 31 height 8
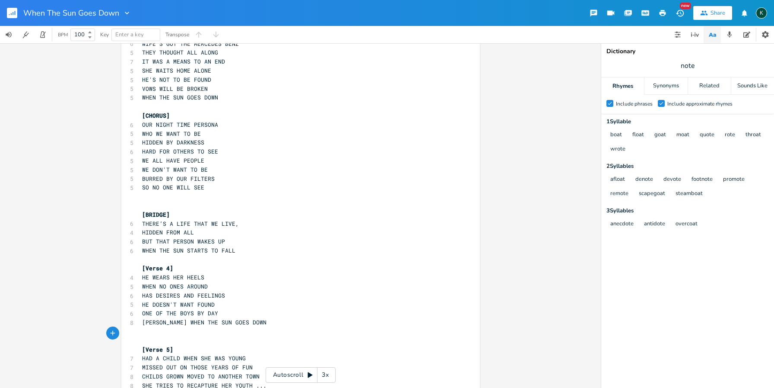
scroll to position [194, 0]
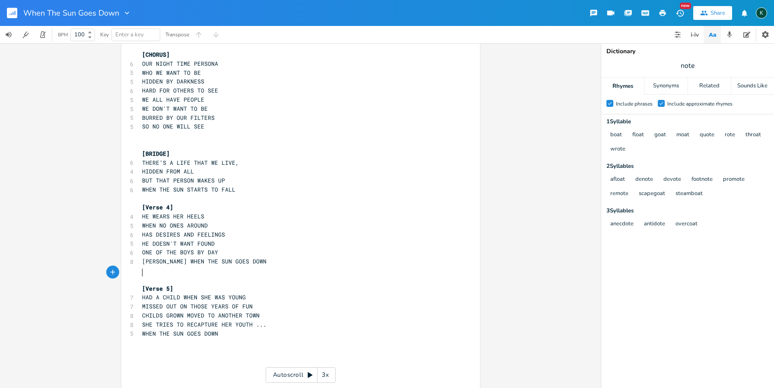
click at [231, 337] on pre "​" at bounding box center [296, 341] width 312 height 9
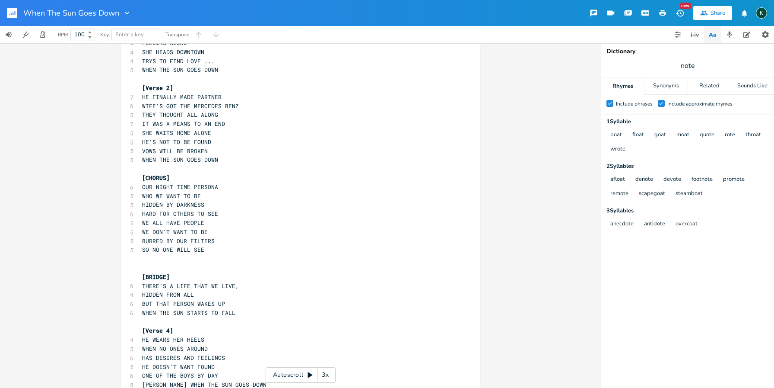
scroll to position [236, 0]
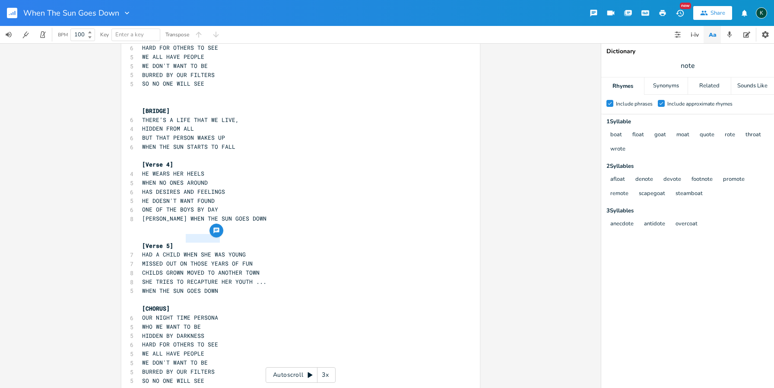
type textarea "HEN SHE WAS"
drag, startPoint x: 181, startPoint y: 239, endPoint x: 219, endPoint y: 240, distance: 38.0
click at [219, 250] on span "HAD A CHILD WHEN SHE WAS YOUNG" at bounding box center [194, 254] width 104 height 8
type textarea "AY TOO"
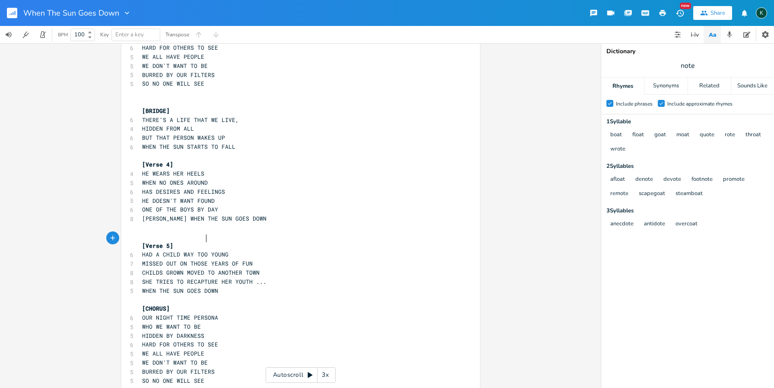
click at [236, 259] on span "MISSED OUT ON THOSE YEARS OF FUN" at bounding box center [197, 263] width 111 height 8
type textarea "HAVING"
drag, startPoint x: 277, startPoint y: 245, endPoint x: 282, endPoint y: 258, distance: 14.2
click at [277, 259] on pre "MISSED OUT ON THOSE YEARS OF HAVING FUN" at bounding box center [296, 263] width 312 height 9
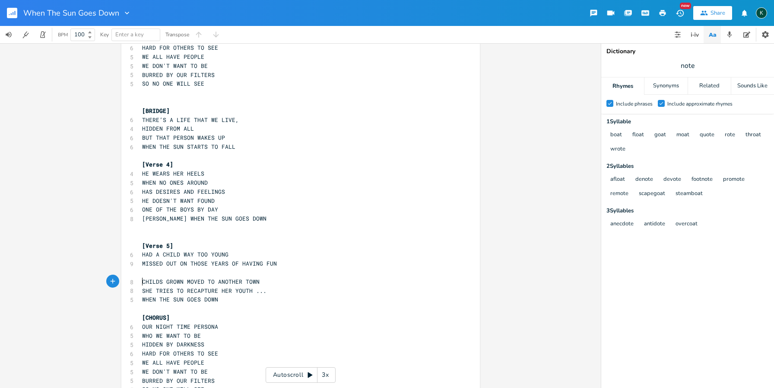
click at [140, 295] on pre "WHEN THE SUN GOES DOWN" at bounding box center [296, 299] width 312 height 9
click at [149, 268] on pre "​" at bounding box center [296, 272] width 312 height 9
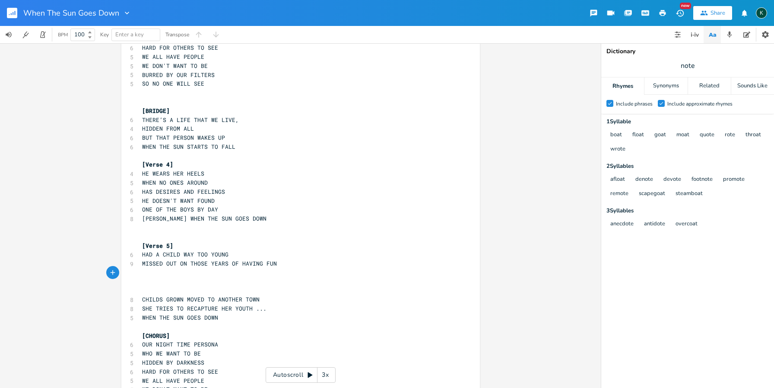
click at [147, 268] on pre "​" at bounding box center [296, 272] width 312 height 9
type textarea "DEVOTED HRE"
type textarea "ER LIFE TO RAISING HER SON"
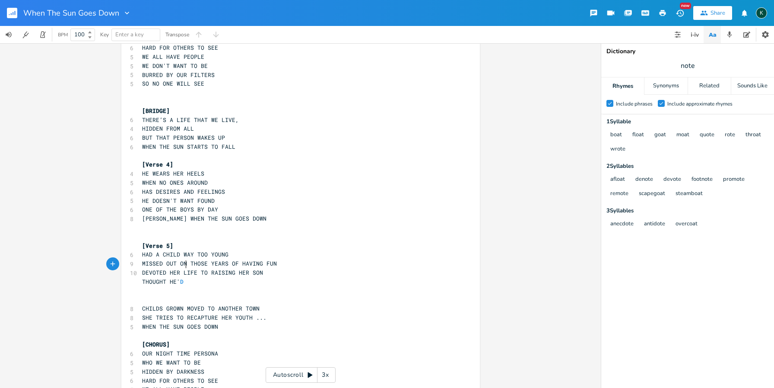
type textarea "THOUGHT HE'D A"
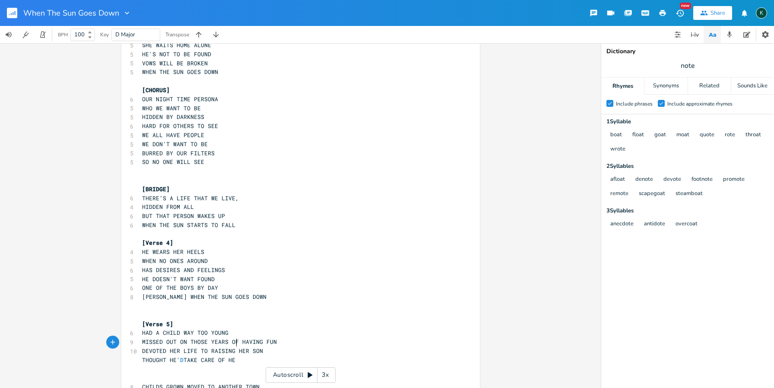
type textarea "TAKE CARE OF HER"
type textarea "WHEN ALL"
type textarea "S"
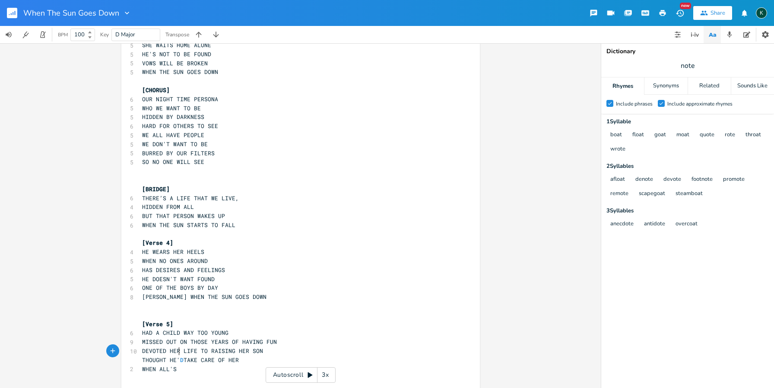
type textarea "'S A"
type textarea "SAID AND DONE"
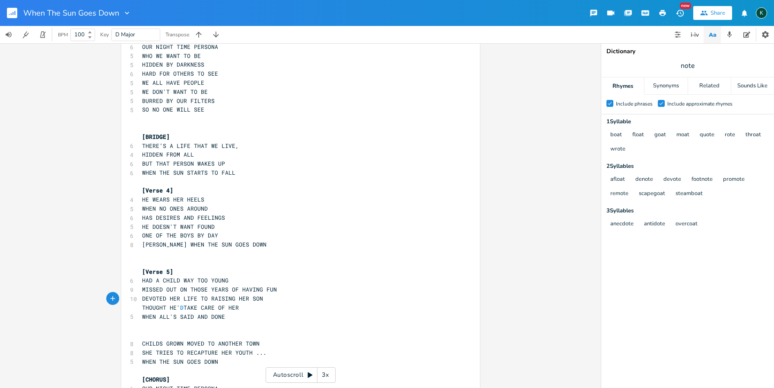
scroll to position [289, 0]
click at [149, 330] on pre "​" at bounding box center [296, 334] width 312 height 9
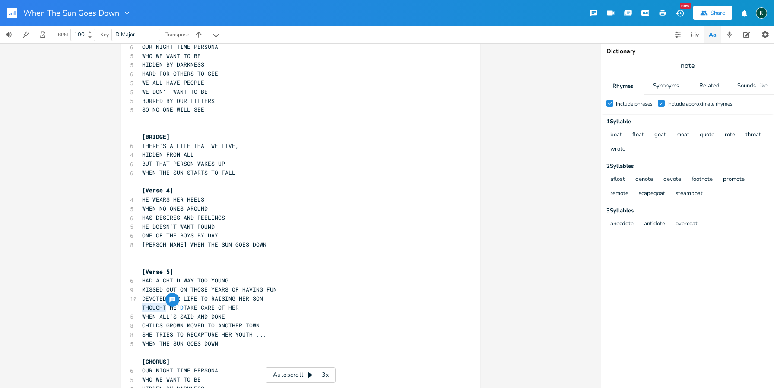
drag, startPoint x: 163, startPoint y: 308, endPoint x: 141, endPoint y: 307, distance: 22.0
click at [142, 321] on span "CHILDS GROWN MOVED TO ANOTHER TOWN" at bounding box center [201, 325] width 118 height 8
type textarea "BUT THAT"
click at [191, 321] on span "BUT THAT GROWN MOVED TO ANOTHER TOWN" at bounding box center [204, 325] width 124 height 8
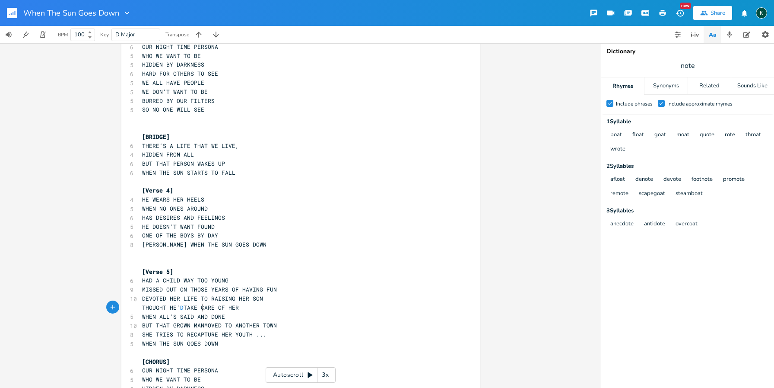
type textarea "MAN"
drag, startPoint x: 181, startPoint y: 317, endPoint x: 137, endPoint y: 317, distance: 43.6
click at [137, 317] on div "SHE TRIES TO x [Verse 1] 8 SHE HAS A PLUSH CORNER OFFICE 6 HAS DEGREES ON THE W…" at bounding box center [300, 171] width 359 height 666
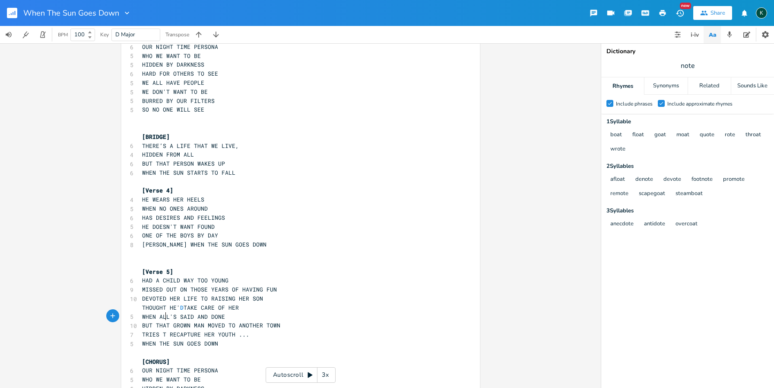
type textarea "TRIES TO"
click at [399, 250] on div "[Verse 1] 8 SHE HAS A PLUSH CORNER OFFICE 6 HAS DEGREES ON THE WALL 4 WORKS FIV…" at bounding box center [296, 173] width 312 height 638
type textarea "[Verse 5]"
click at [369, 258] on pre "​" at bounding box center [296, 262] width 312 height 9
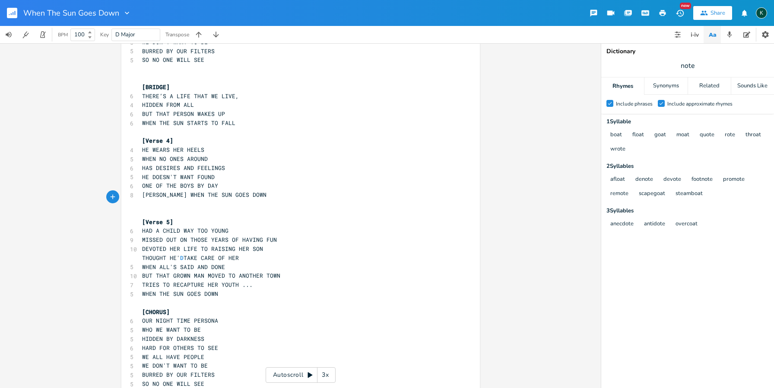
scroll to position [385, 0]
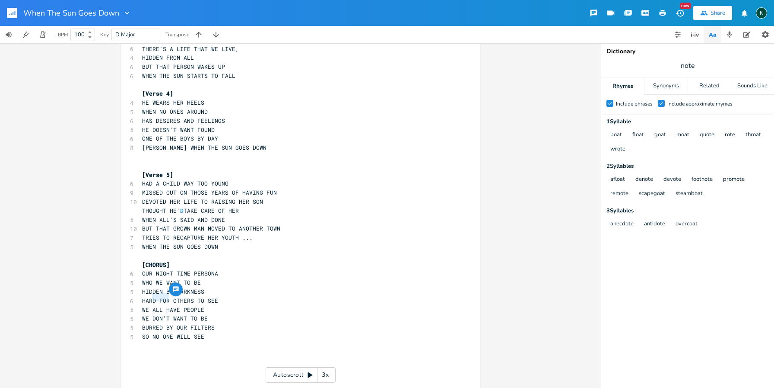
drag, startPoint x: 150, startPoint y: 298, endPoint x: 165, endPoint y: 299, distance: 15.1
click at [165, 314] on span "WE DON'T WANT TO BE" at bounding box center [175, 318] width 66 height 8
type textarea "W"
click at [549, 171] on div "D E A D G B E Previous 1 of 21 Next Play x [Verse 1] 8 SHE HAS A PLUSH CORNER O…" at bounding box center [300, 215] width 601 height 344
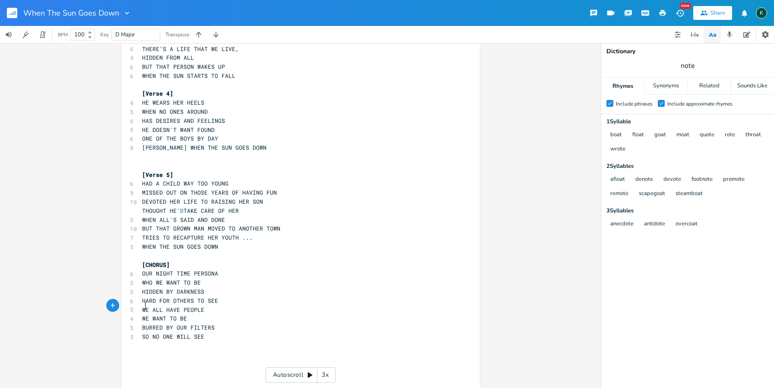
click at [144, 323] on span "BURRED BY OUR FILTERS" at bounding box center [178, 327] width 73 height 8
type textarea "L"
click at [190, 332] on span "SO NO ONE WILL SEE" at bounding box center [173, 336] width 62 height 8
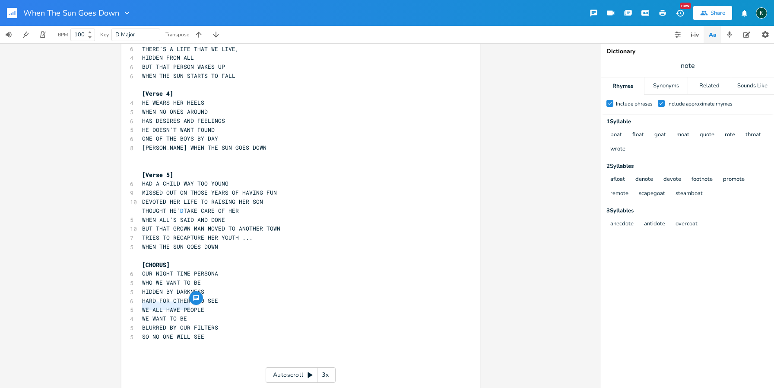
drag, startPoint x: 187, startPoint y: 306, endPoint x: 143, endPoint y: 308, distance: 44.6
click at [142, 323] on span "BLURRED BY OUR FILTERS" at bounding box center [180, 327] width 76 height 8
type textarea "SO WE HIDE BEHIND"
click at [215, 332] on pre "SO NO ONE WILL SEE" at bounding box center [296, 336] width 312 height 9
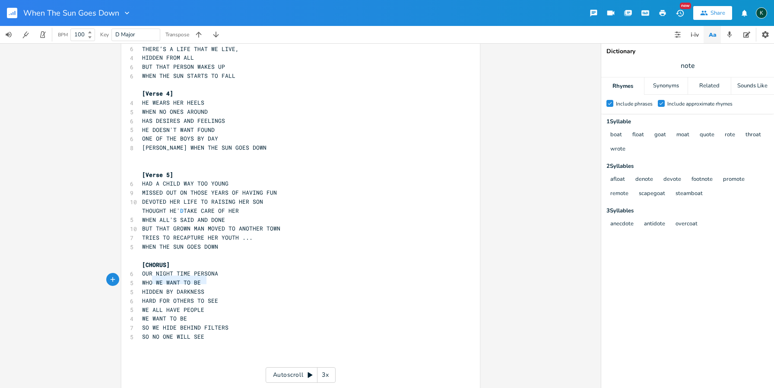
type textarea "HARD FOR OTHERS TO"
drag, startPoint x: 201, startPoint y: 280, endPoint x: 142, endPoint y: 280, distance: 58.8
click at [142, 296] on span "HARD FOR OTHERS TO SEE" at bounding box center [180, 300] width 76 height 8
type textarea "HIDDEN"
drag, startPoint x: 161, startPoint y: 272, endPoint x: 140, endPoint y: 271, distance: 20.8
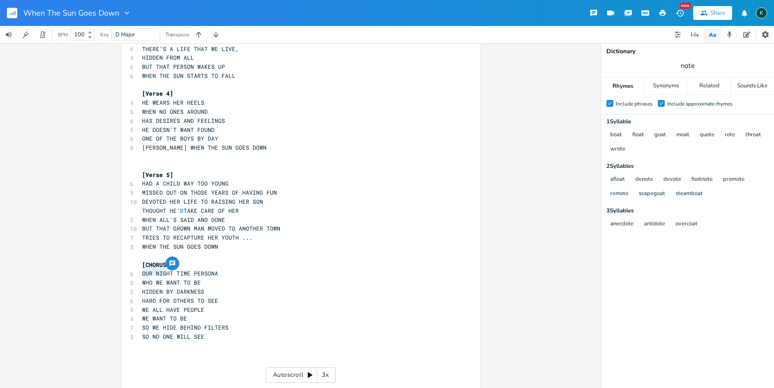
click at [142, 287] on span "HIDDEN BY DARKNESS" at bounding box center [173, 291] width 62 height 8
click at [169, 287] on span "HIDDEN BY DARKNESS" at bounding box center [173, 291] width 62 height 8
drag, startPoint x: 170, startPoint y: 271, endPoint x: 140, endPoint y: 272, distance: 29.8
click at [142, 287] on span "HIDDEN BY DARKNESS" at bounding box center [173, 291] width 62 height 8
type textarea "THRIVES IN THE"
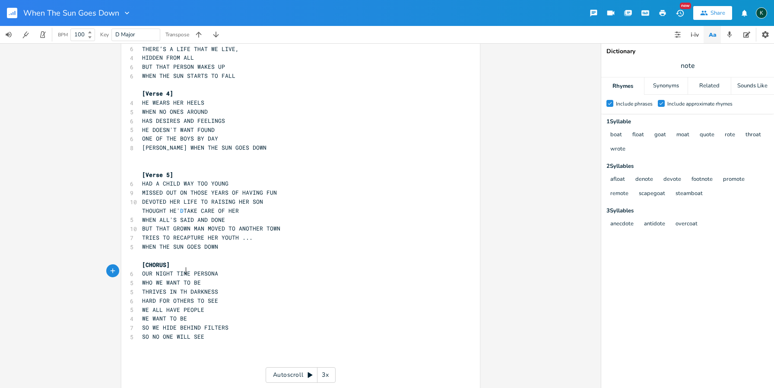
scroll to position [0, 36]
click at [156, 296] on span "HARD FOR OTHERS TO SEE" at bounding box center [180, 300] width 76 height 8
click at [142, 314] on span "WE WANT TO BE" at bounding box center [164, 318] width 45 height 8
type textarea "THAT"
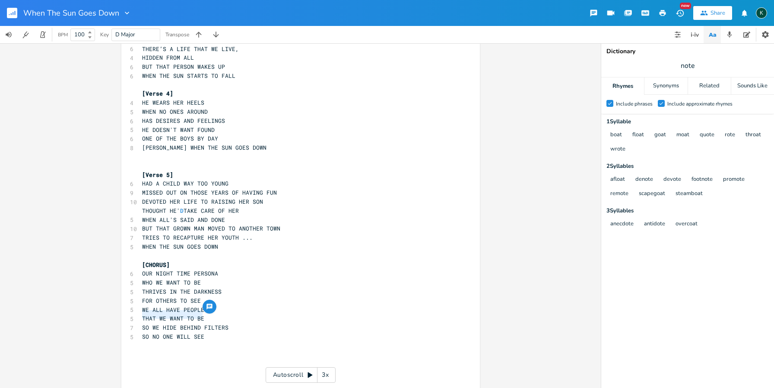
drag, startPoint x: 201, startPoint y: 314, endPoint x: 139, endPoint y: 312, distance: 61.8
click at [140, 332] on pre "SO NO ONE WILL SEE" at bounding box center [296, 336] width 312 height 9
type textarea "AND CLAIM THAT'S REALLY ME"
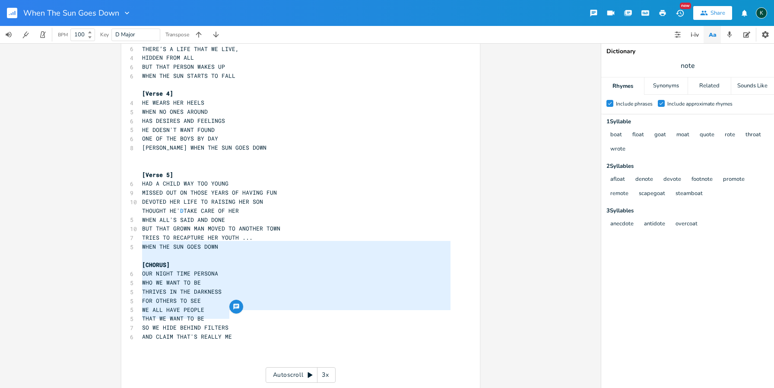
drag, startPoint x: 238, startPoint y: 315, endPoint x: 127, endPoint y: 244, distance: 132.4
click at [127, 244] on div "[CHORUS] OUR NIGHT TIME PERSONA WHO WE WANT TO BE THRIVES IN THE DARKNESS FOR O…" at bounding box center [300, 74] width 359 height 666
type textarea "​[CHORUS] OUR NIGHT TIME PERSONA WHO WE WANT TO BE THRIVES IN THE DARKNESS FOR …"
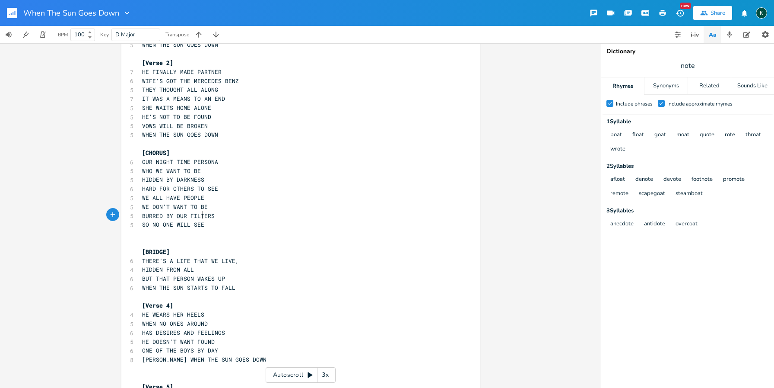
scroll to position [2, 0]
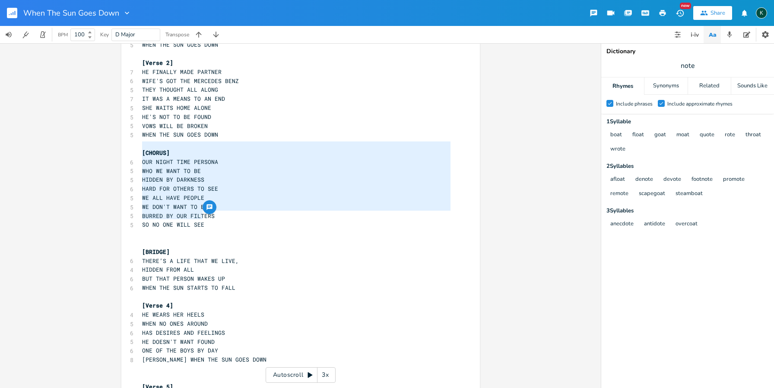
drag, startPoint x: 214, startPoint y: 216, endPoint x: 95, endPoint y: 146, distance: 137.9
click at [95, 146] on div "D E A D G B E Previous 1 of 21 Next Play [CHORUS] OUR NIGHT TIME PERSONA WHO WE…" at bounding box center [300, 215] width 601 height 344
type textarea "​[CHORUS] OUR NIGHT TIME PERSONA WHO WE WANT TO BE HIDDEN BY DARKNESS HARD FOR …"
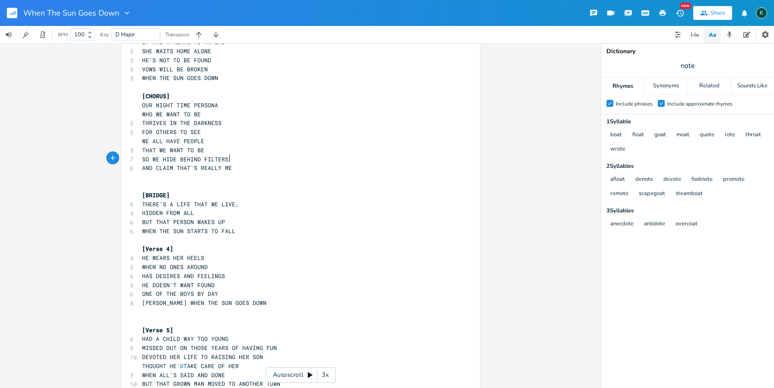
click at [210, 280] on pre "HE DOESN'T WANT FOUND" at bounding box center [296, 284] width 312 height 9
click at [210, 262] on pre "WHEN NO ONES AROUND" at bounding box center [296, 266] width 312 height 9
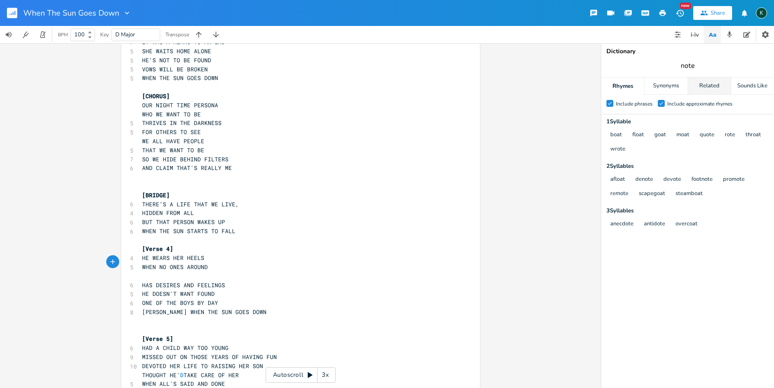
scroll to position [0, 0]
type input "AROUND"
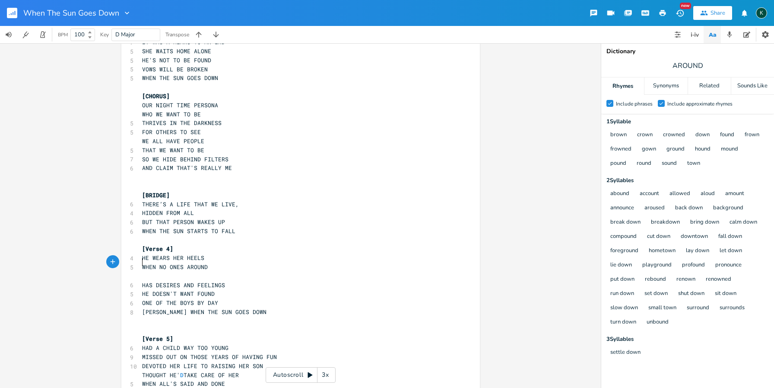
click at [141, 271] on pre "​" at bounding box center [296, 275] width 312 height 9
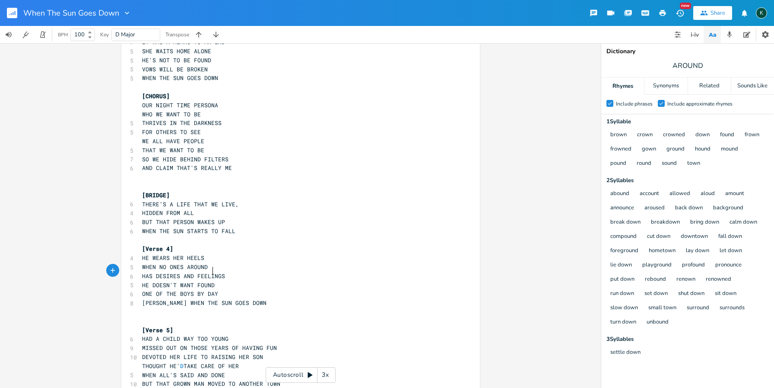
click at [219, 280] on pre "HE DOESN'T WANT FOUND" at bounding box center [296, 284] width 312 height 9
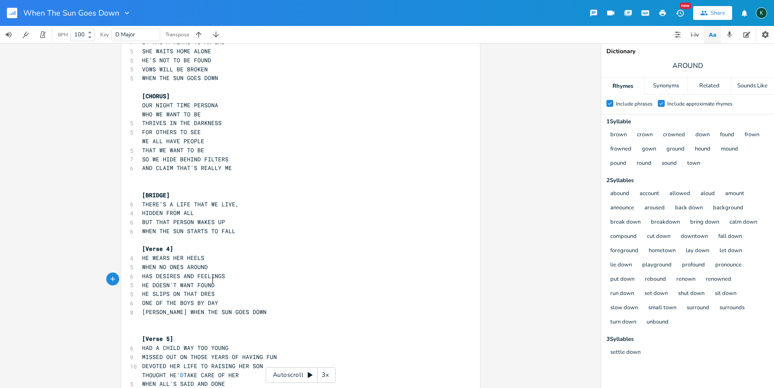
type textarea "HE SLIPS ON THAT DRESS"
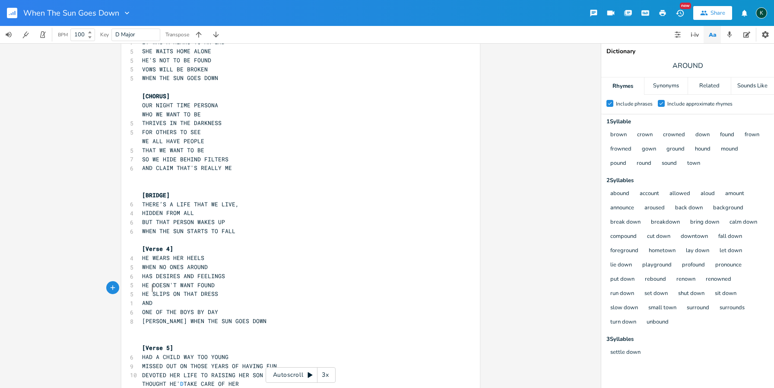
scroll to position [0, 11]
type textarea "AND STRUTS ROUND THE TOWN"
click at [165, 317] on span "[PERSON_NAME] WHEN THE SUN GOES DOWN" at bounding box center [204, 321] width 124 height 8
type textarea "[PERSON_NAME]"
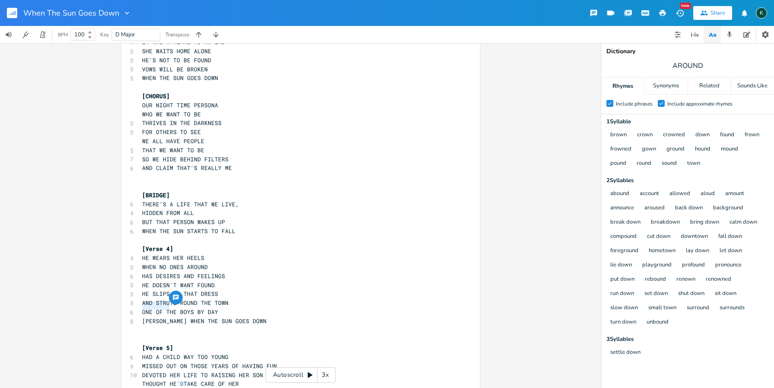
drag, startPoint x: 166, startPoint y: 305, endPoint x: 148, endPoint y: 320, distance: 23.4
click at [135, 305] on div "[PERSON_NAME] [Verse 1] 8 SHE HAS A PLUSH CORNER OFFICE 6 HAS DEGREES ON THE WA…" at bounding box center [300, 237] width 359 height 683
click at [203, 334] on pre "​" at bounding box center [296, 338] width 312 height 9
click at [142, 308] on span "ONE OF THE BOYS BY DAY" at bounding box center [180, 312] width 76 height 8
type textarea "JUST"
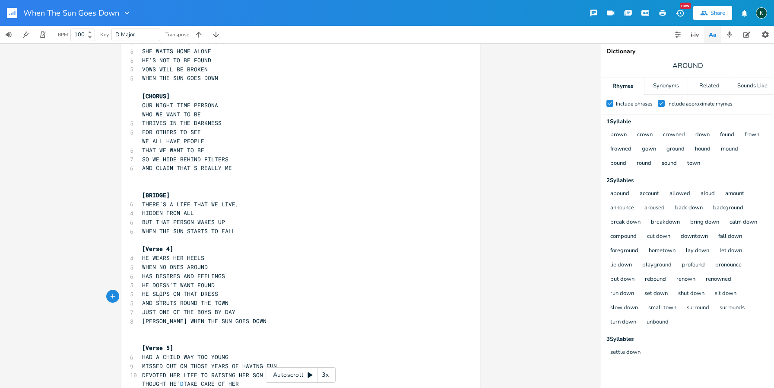
scroll to position [0, 12]
drag, startPoint x: 167, startPoint y: 306, endPoint x: 136, endPoint y: 306, distance: 31.1
click at [136, 306] on div "[PERSON_NAME] [Verse 1] 8 SHE HAS A PLUSH CORNER OFFICE 6 HAS DEGREES ON THE WA…" at bounding box center [300, 237] width 359 height 683
type textarea "MIA..."
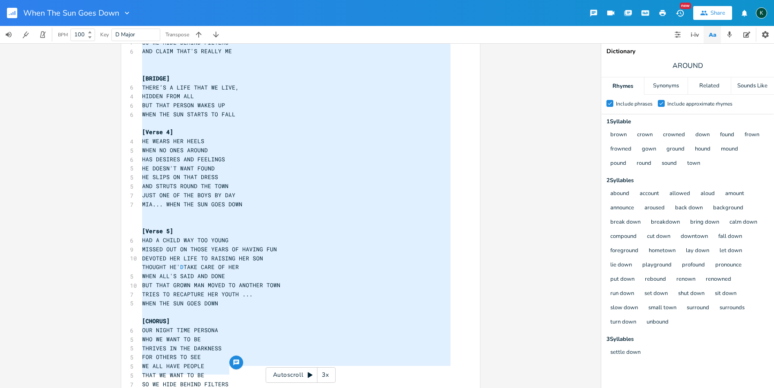
scroll to position [114, 0]
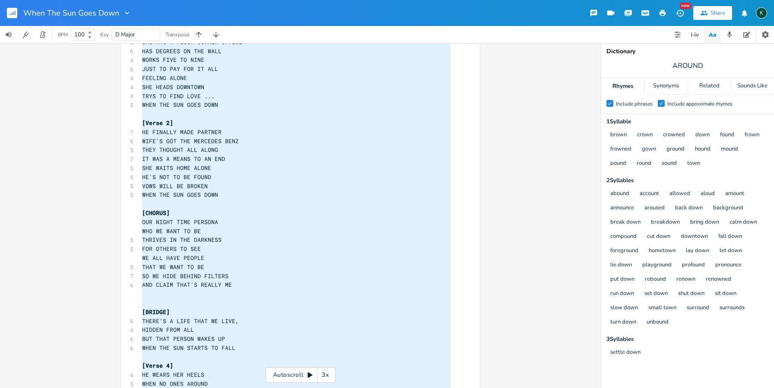
drag, startPoint x: 234, startPoint y: 314, endPoint x: 84, endPoint y: -20, distance: 366.6
click at [84, 0] on html "When The Sun Goes Down New Share K BPM 100 Key D Major Transpose D E A D G B E …" at bounding box center [387, 194] width 774 height 388
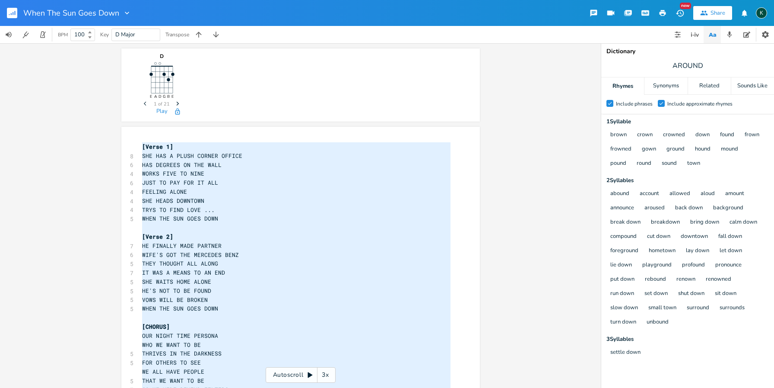
scroll to position [429, 0]
type textarea "[Lorem 1] IPS DOL S AMETC ADIPIS ELITSE DOE TEMPORI UT LAB ETDO MAGNA ALIQ EN A…"
click at [13, 13] on icon "button" at bounding box center [13, 13] width 1 height 3
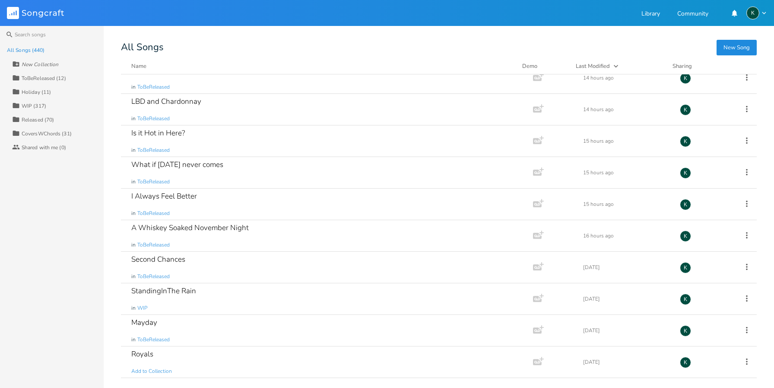
scroll to position [1841, 0]
click at [191, 228] on div "Whiskey On The Wind" at bounding box center [168, 227] width 75 height 7
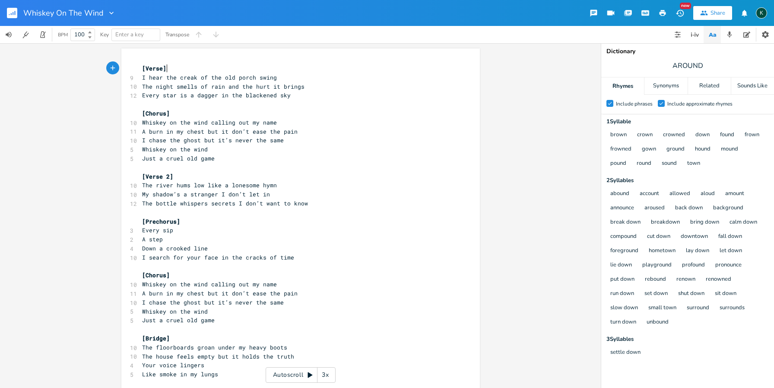
click at [290, 96] on pre "Every star is a dagger in the blackened sky" at bounding box center [296, 95] width 312 height 9
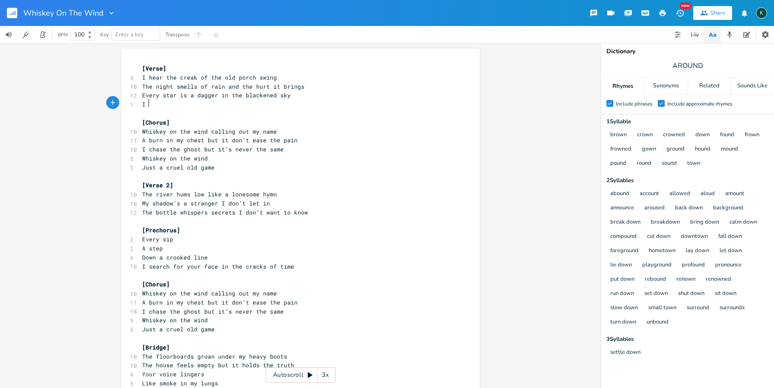
scroll to position [0, 3]
type textarea "I TAK"
type textarea "take a drink, i"
type textarea "and i wo"
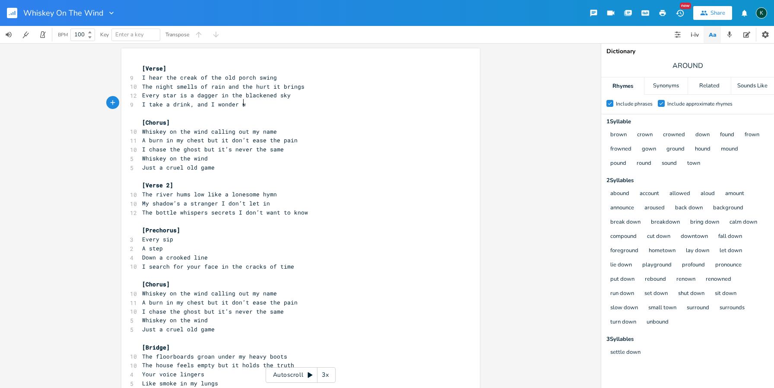
scroll to position [0, 23]
type textarea "I wonder why?"
click at [203, 156] on span "Whiskey on the wind" at bounding box center [175, 158] width 66 height 8
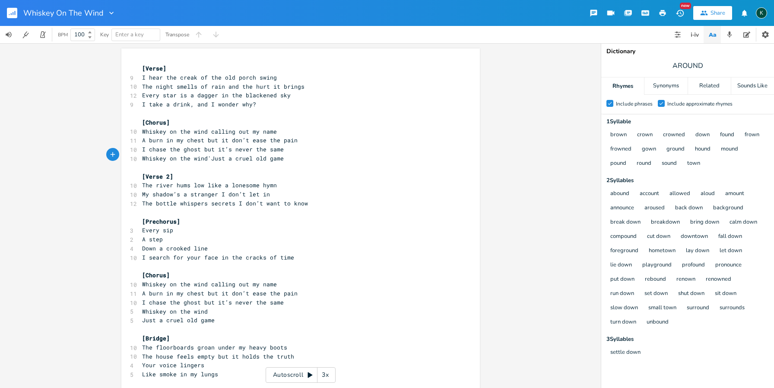
type textarea "'"
click at [303, 201] on pre "The bottle whispers secrets I don’t want to know" at bounding box center [296, 203] width 312 height 9
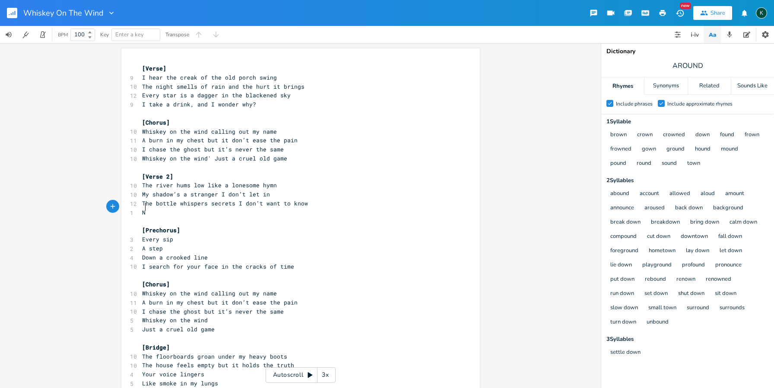
scroll to position [0, 3]
type textarea "Nothing but memories"
type textarea ", now that i'"
type textarea "I'm old"
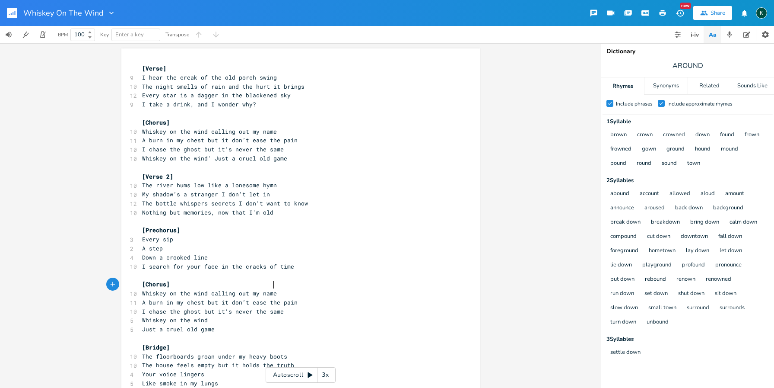
click at [299, 289] on pre "Whiskey on the wind calling out my name" at bounding box center [296, 293] width 312 height 9
click at [214, 262] on span "I search for your face in the cracks of time" at bounding box center [218, 266] width 152 height 8
type textarea "joy"
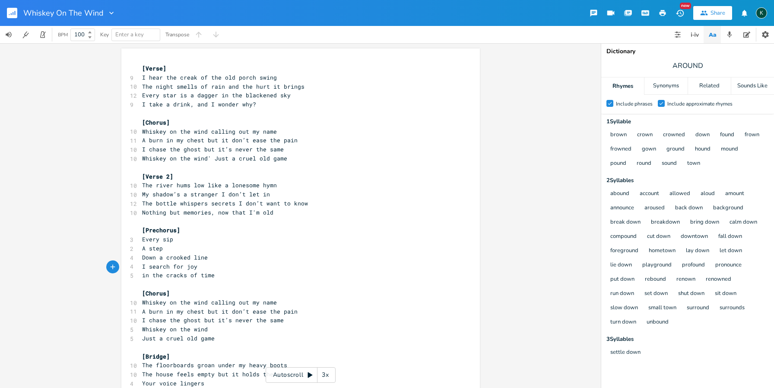
type textarea "I"
click at [142, 334] on span "Just a cruel old game" at bounding box center [178, 338] width 73 height 8
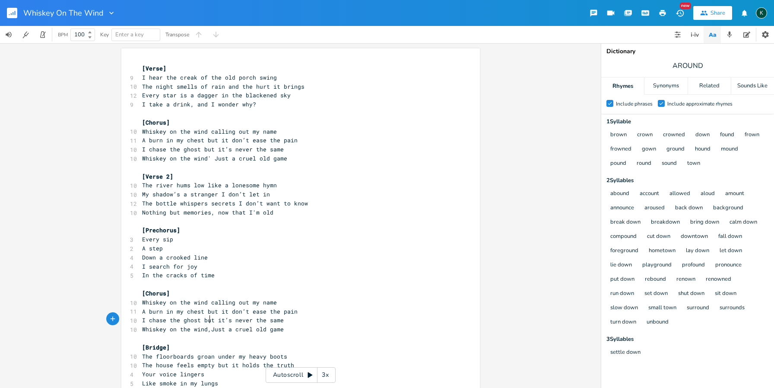
type textarea ","
click at [207, 156] on span "Whiskey on the wind' Just a cruel old game" at bounding box center [214, 158] width 145 height 8
type textarea ","
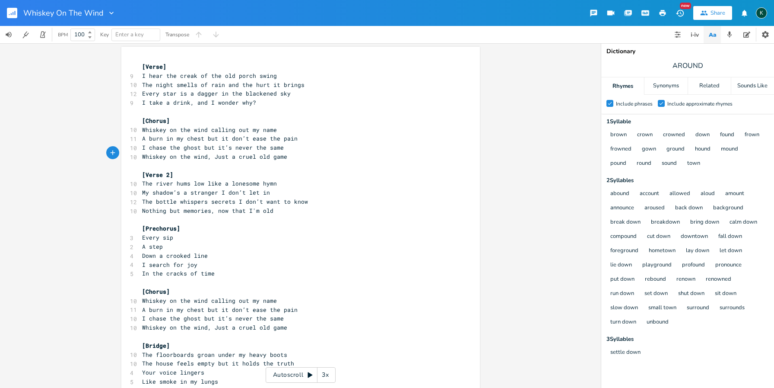
scroll to position [5, 0]
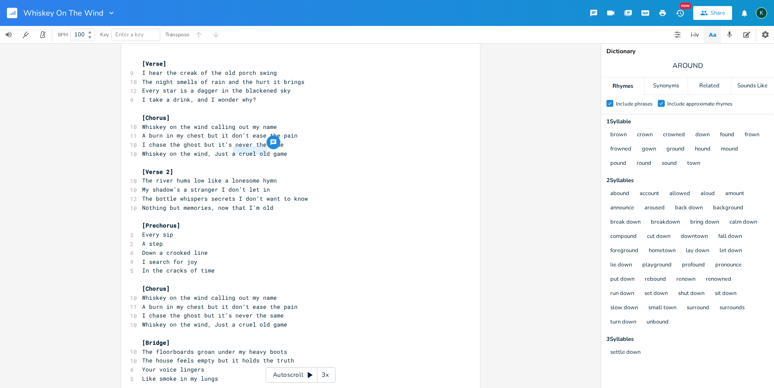
drag, startPoint x: 264, startPoint y: 151, endPoint x: 230, endPoint y: 151, distance: 34.1
click at [230, 151] on span "Whiskey on the wind, Just a cruel old game" at bounding box center [214, 153] width 145 height 8
type textarea "n old"
type textarea ", cre"
type textarea "uel"
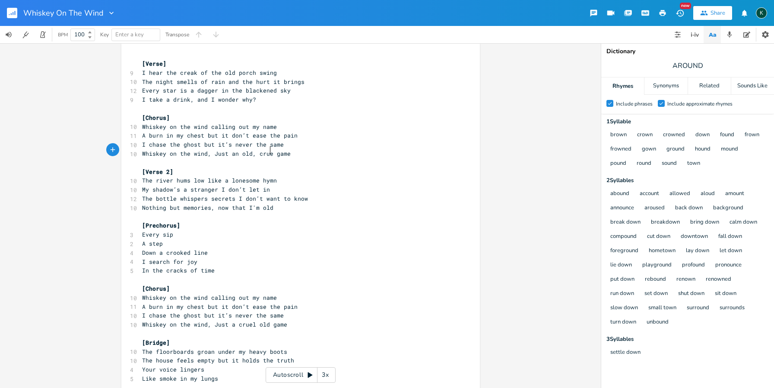
scroll to position [0, 6]
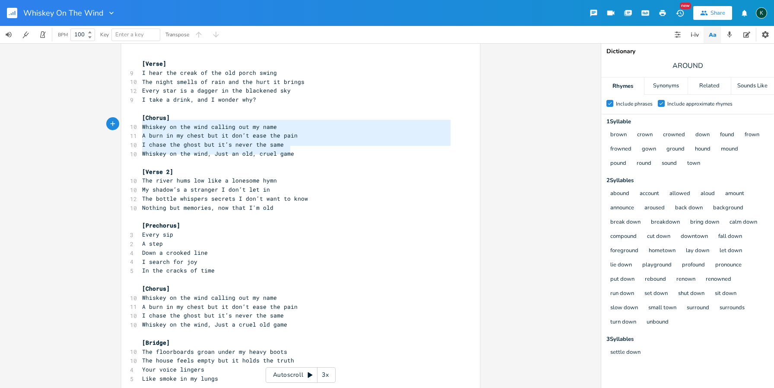
type textarea "[Chorus] Whiskey on the wind calling out my name A burn in my chest but it don’…"
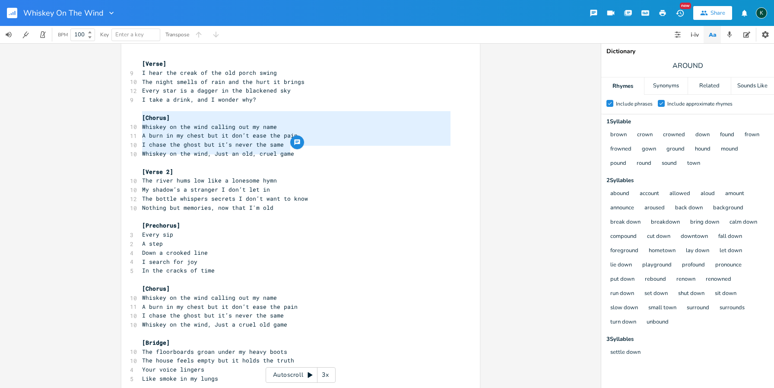
drag, startPoint x: 298, startPoint y: 153, endPoint x: 78, endPoint y: 117, distance: 222.5
click at [78, 117] on div "[Chorus] Whiskey on the wind calling out my name A burn in my chest but it don’…" at bounding box center [300, 215] width 601 height 344
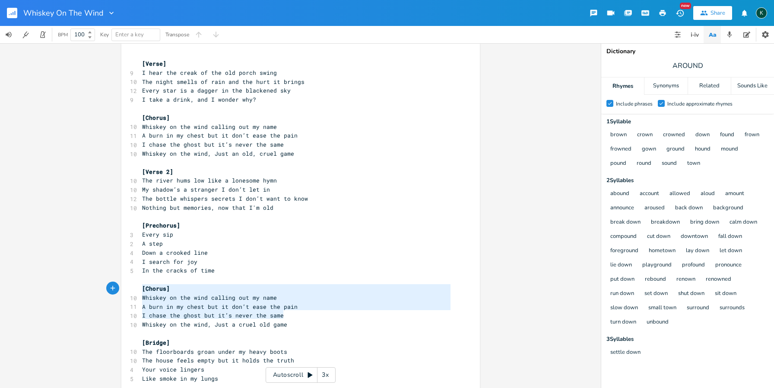
type textarea "[Chorus] Whiskey on the wind calling out my name A burn in my chest but it don’…"
drag, startPoint x: 286, startPoint y: 315, endPoint x: 95, endPoint y: 281, distance: 193.9
click at [95, 281] on div "[Chorus] Whiskey on the wind calling out my name A burn in my chest but it don’…" at bounding box center [300, 215] width 601 height 344
paste textarea
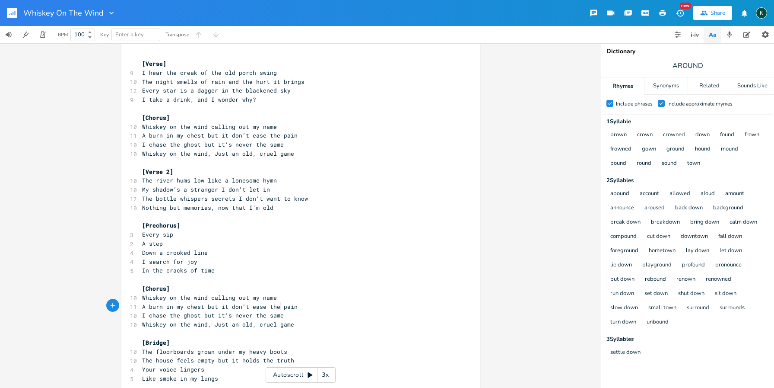
click at [293, 311] on pre "I chase the ghost but it’s never the same" at bounding box center [296, 315] width 312 height 9
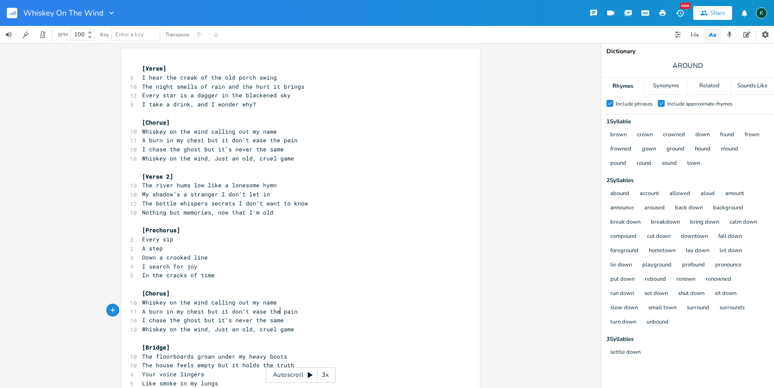
scroll to position [5, 0]
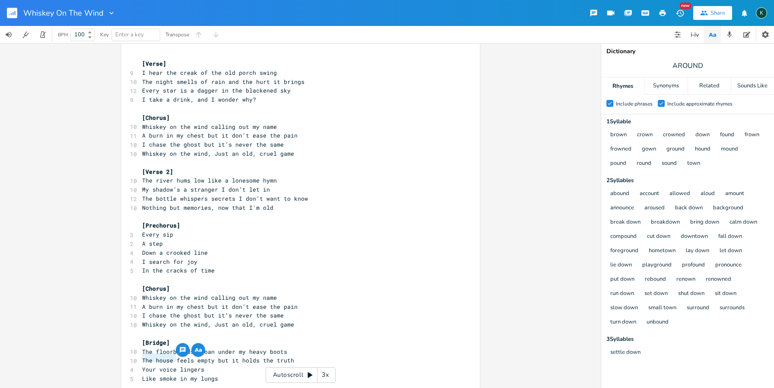
drag, startPoint x: 139, startPoint y: 358, endPoint x: 174, endPoint y: 359, distance: 35.5
click at [174, 365] on pre "Your voice lingers" at bounding box center [296, 369] width 312 height 9
type textarea "The memories linger"
click at [155, 374] on span "Like smoke in my lungs" at bounding box center [180, 378] width 76 height 8
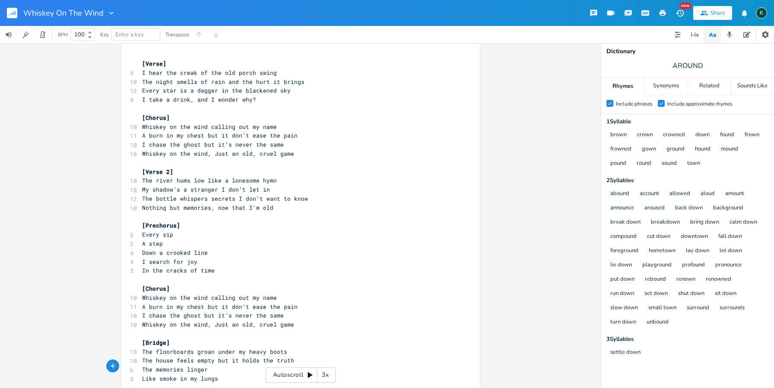
type textarea "the"
click at [229, 374] on pre "Like the smoke in my lungs" at bounding box center [296, 378] width 312 height 9
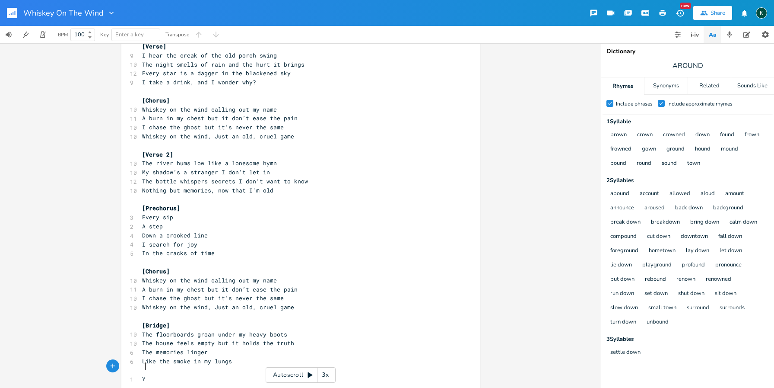
type textarea "Yea"
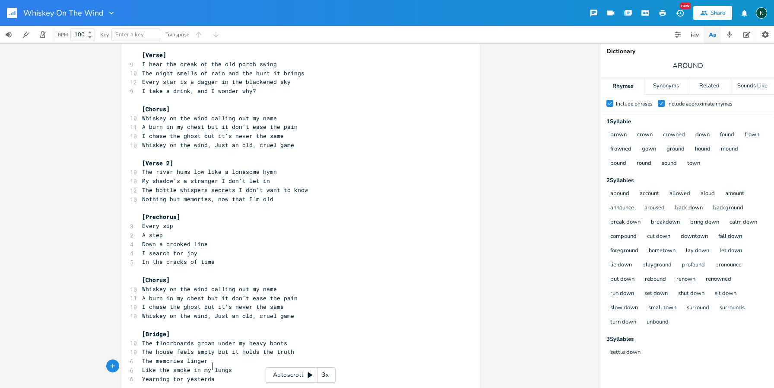
scroll to position [0, 48]
type textarea "Yearning for yesterdays"
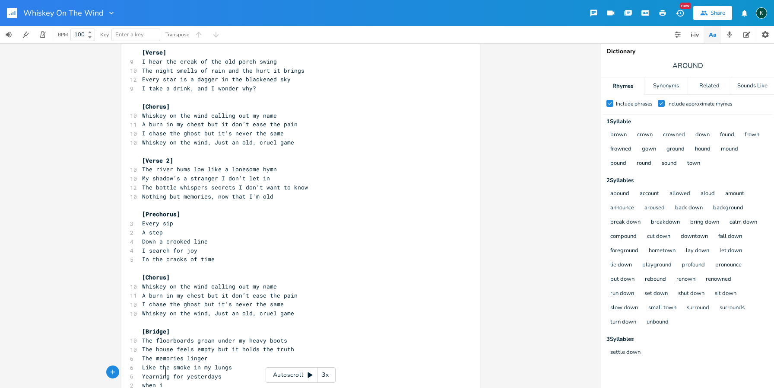
type textarea "when i w"
type textarea "When I was young"
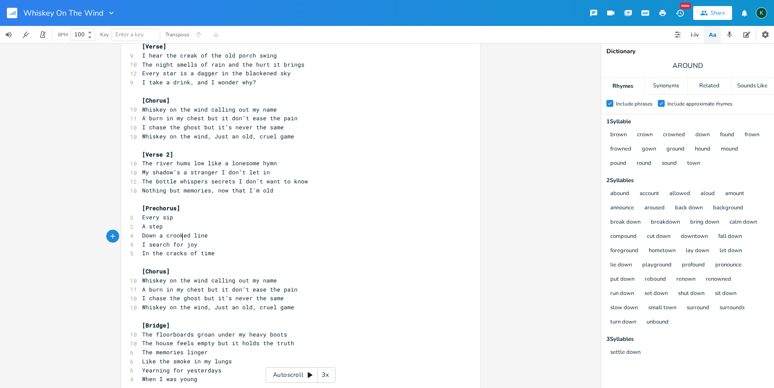
click at [181, 240] on span "I search for joy" at bounding box center [169, 244] width 55 height 8
type textarea "my"
click at [291, 311] on pre "​" at bounding box center [296, 315] width 312 height 9
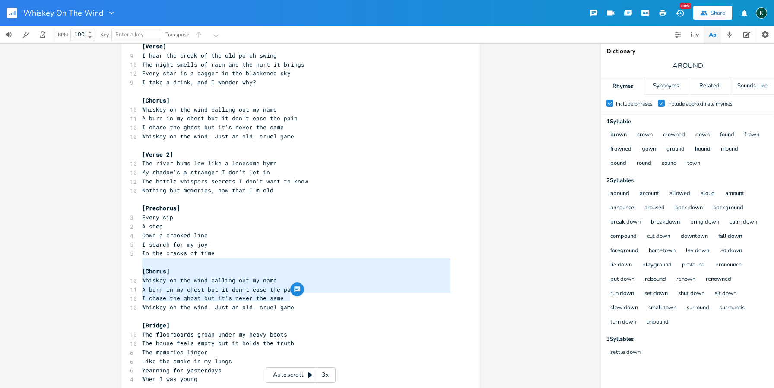
drag, startPoint x: 291, startPoint y: 297, endPoint x: 68, endPoint y: 261, distance: 225.7
click at [68, 261] on div "[Chorus] Whiskey on the wind calling out my name A burn in my chest but it don’…" at bounding box center [300, 215] width 601 height 344
type textarea "​[Chorus] Whiskey on the wind calling out my name A burn in my chest but it don…"
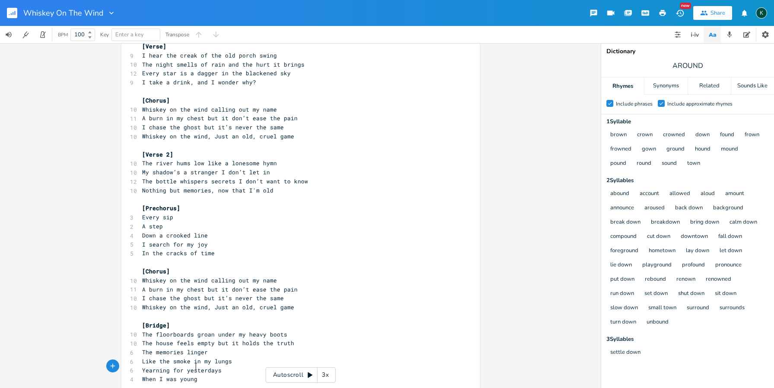
scroll to position [2, 0]
click at [199, 374] on pre "When I was young" at bounding box center [296, 378] width 312 height 9
paste textarea ","
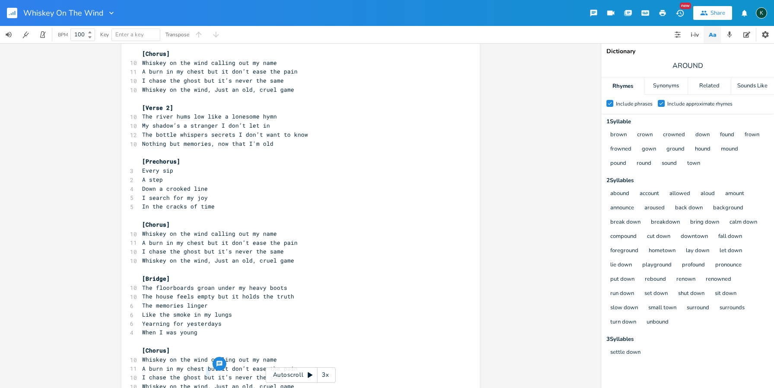
click at [208, 382] on span "Whiskey on the wind, Just an old, cruel game" at bounding box center [218, 386] width 152 height 8
type textarea "..."
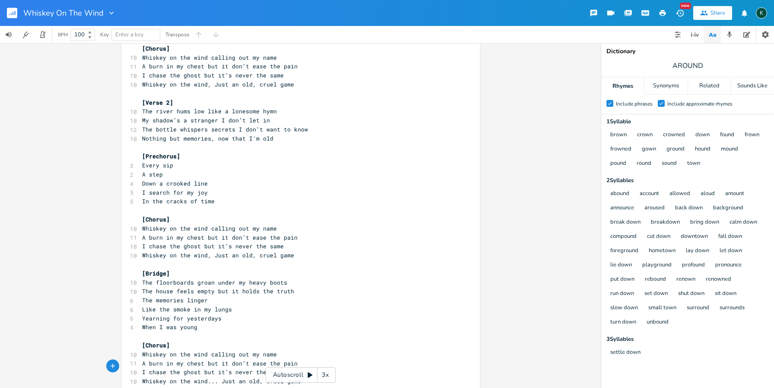
click at [140, 57] on pre "Whiskey on the wind calling out my name" at bounding box center [296, 57] width 312 height 9
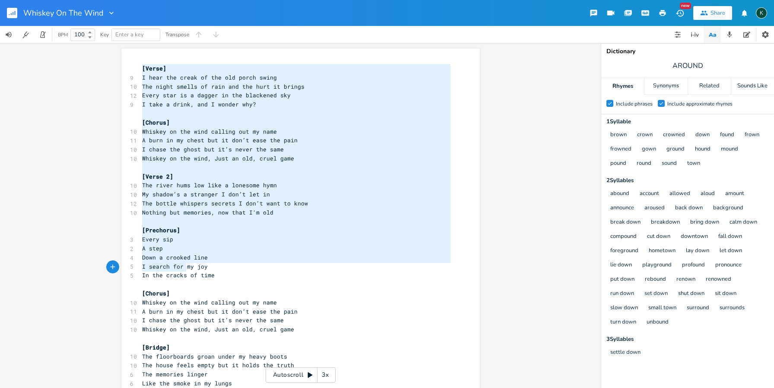
type textarea "[Lorem] I dolo sit ametc ad eli sed doeiu tempo Inc utlab etdolo ma aliq eni ad…"
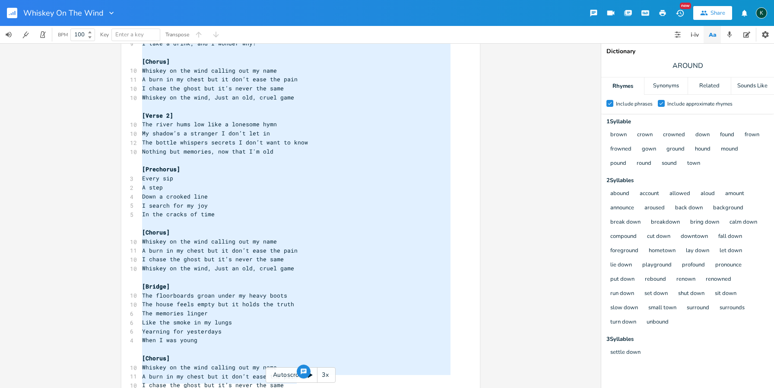
drag, startPoint x: 140, startPoint y: 68, endPoint x: 227, endPoint y: 346, distance: 290.8
click at [226, 387] on html "Whiskey On The Wind New Share K BPM 100 Key Enter a key Transpose x [Verse] 9 I…" at bounding box center [387, 194] width 774 height 388
